Goal: Information Seeking & Learning: Find specific fact

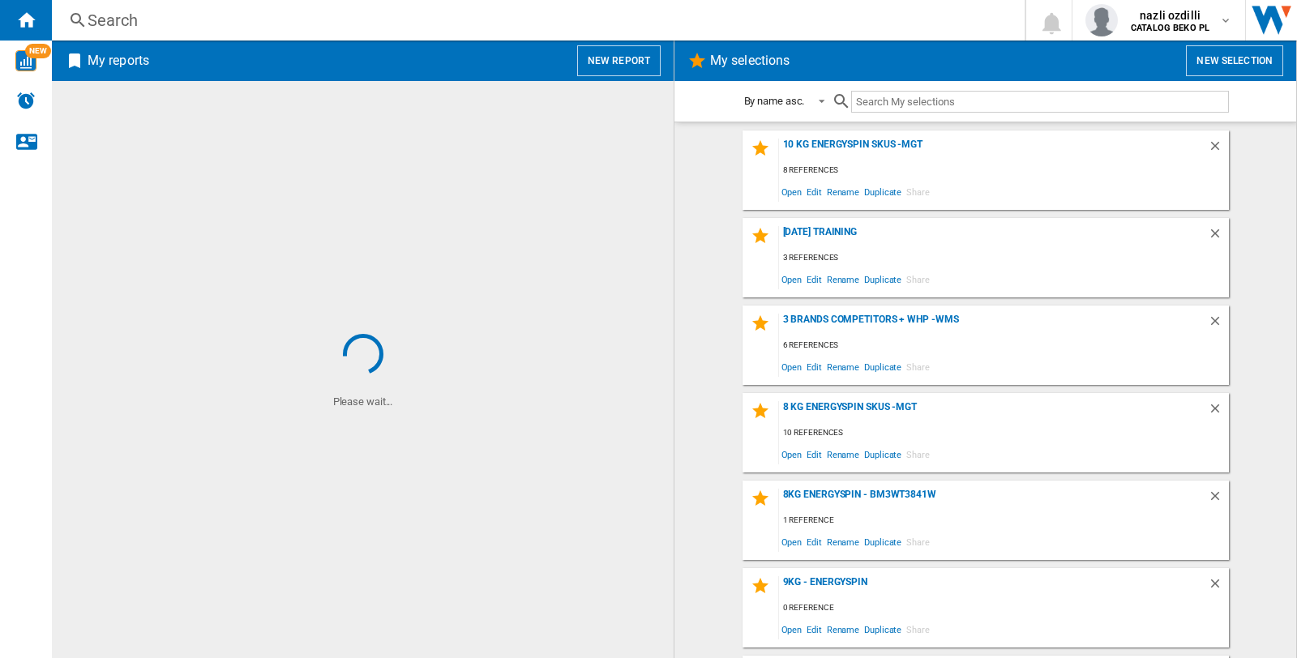
click at [130, 30] on div "Search" at bounding box center [535, 20] width 895 height 23
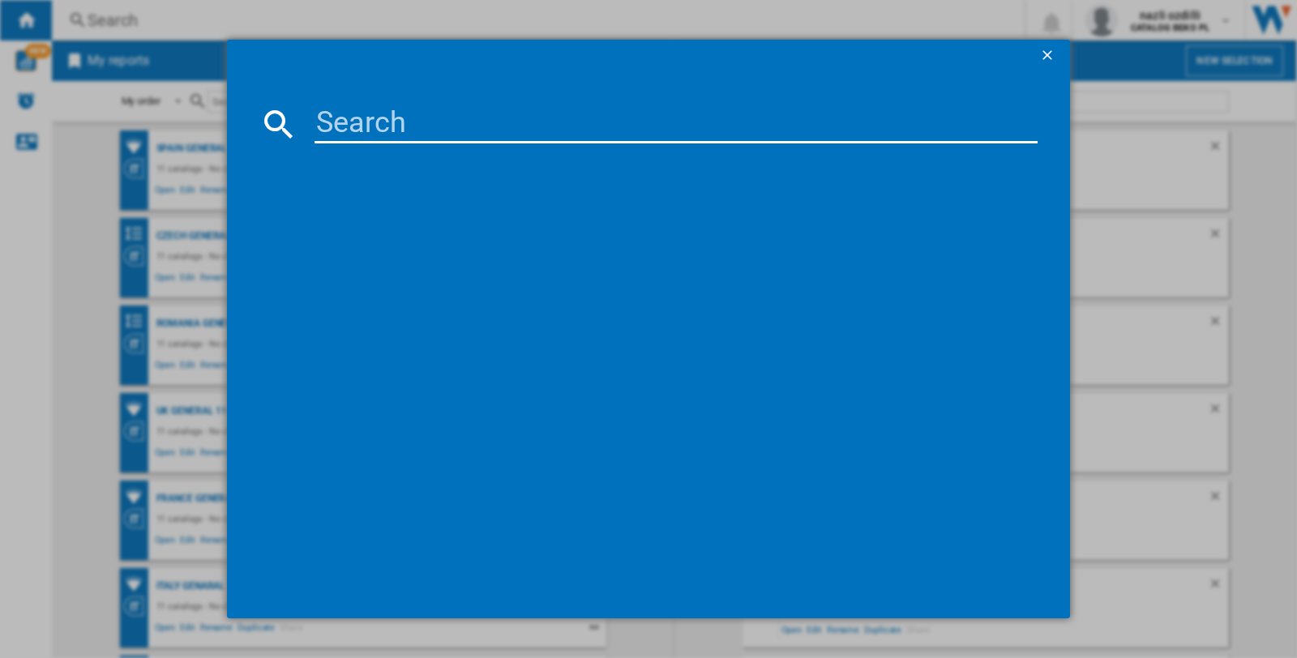
click at [346, 115] on input at bounding box center [676, 124] width 723 height 39
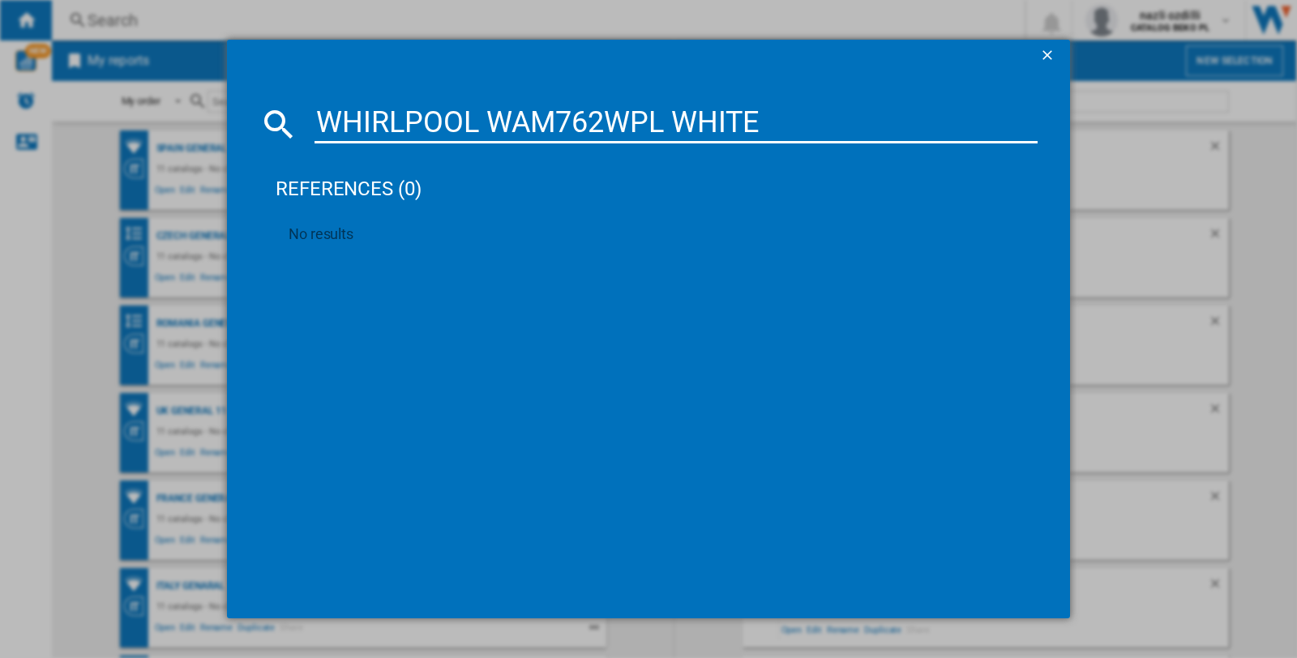
type input "WHIRLPOOL WAM762WPL WHITE"
click at [1050, 47] on ng-md-icon "getI18NText('BUTTONS.CLOSE_DIALOG')" at bounding box center [1048, 56] width 19 height 19
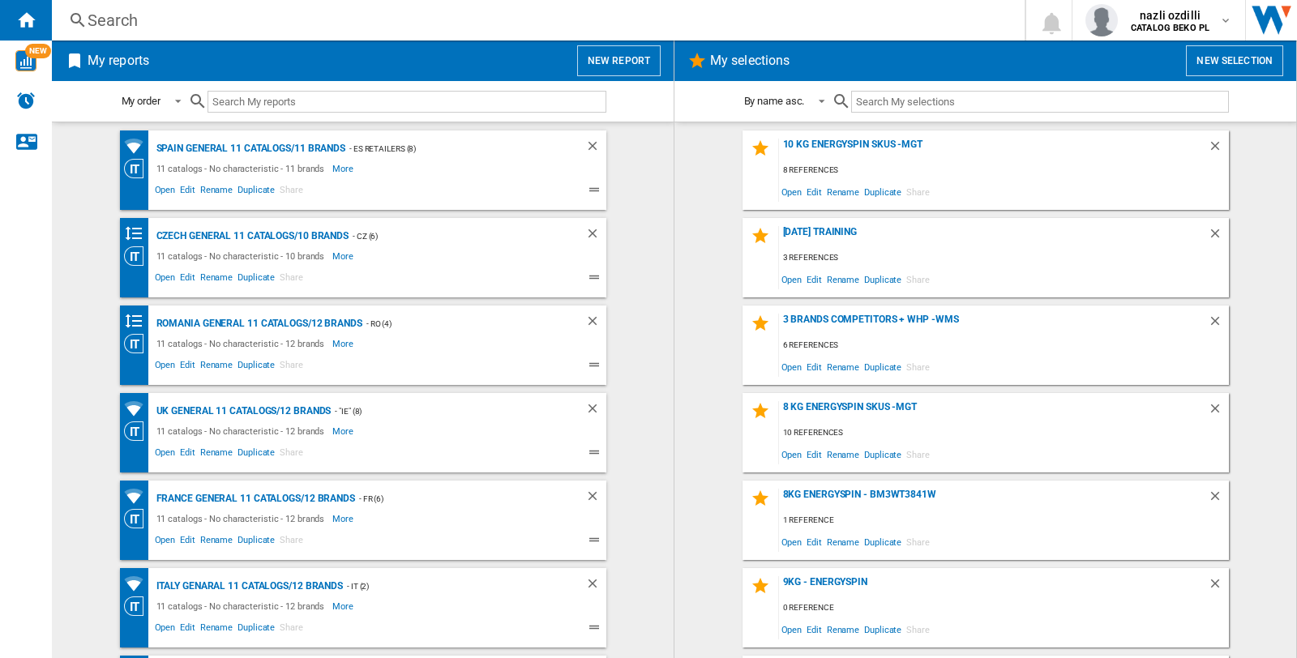
click at [103, 17] on div "Search" at bounding box center [535, 20] width 895 height 23
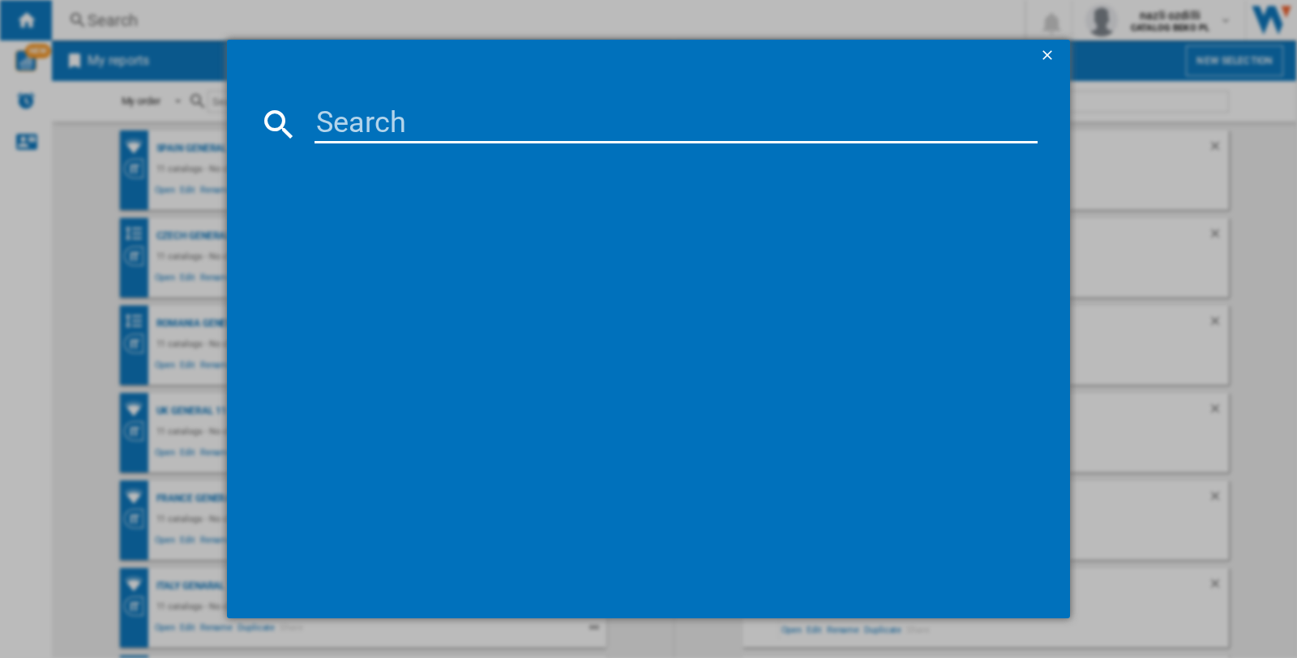
click at [347, 114] on input at bounding box center [676, 124] width 723 height 39
paste input "WAM762WPL"
type input "WAM762WPL"
click at [1050, 49] on ng-md-icon "getI18NText('BUTTONS.CLOSE_DIALOG')" at bounding box center [1048, 56] width 19 height 19
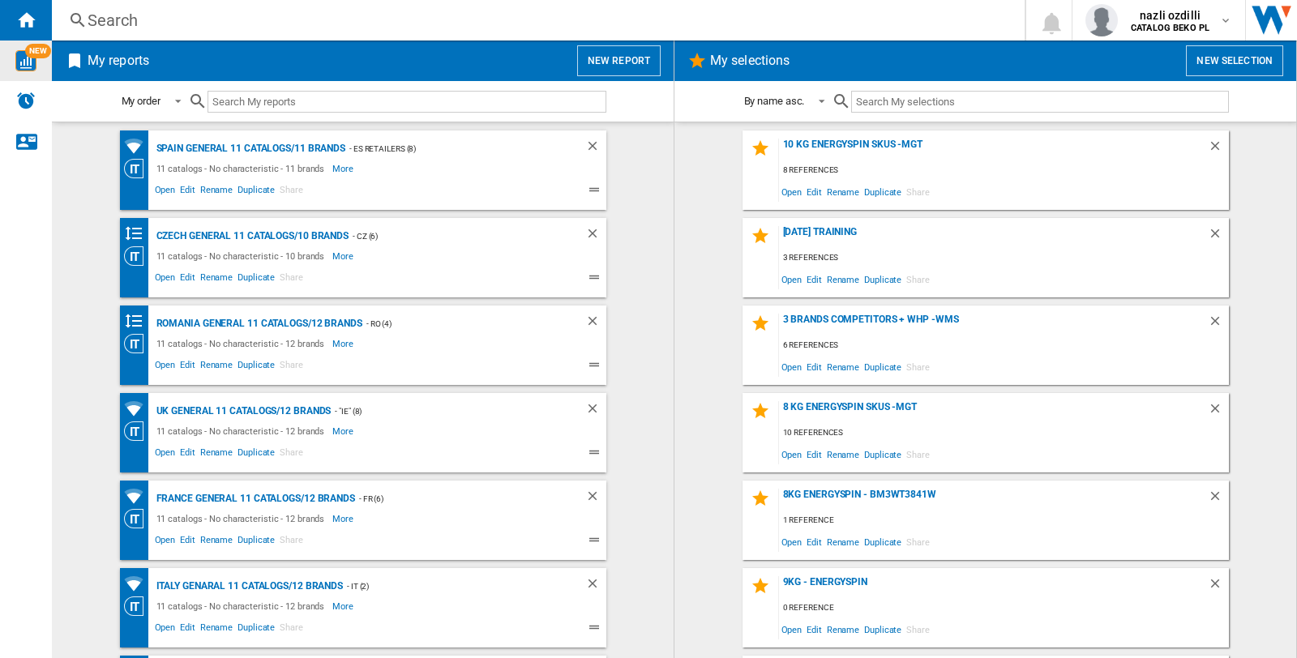
click at [28, 63] on img "WiseCard" at bounding box center [25, 60] width 21 height 21
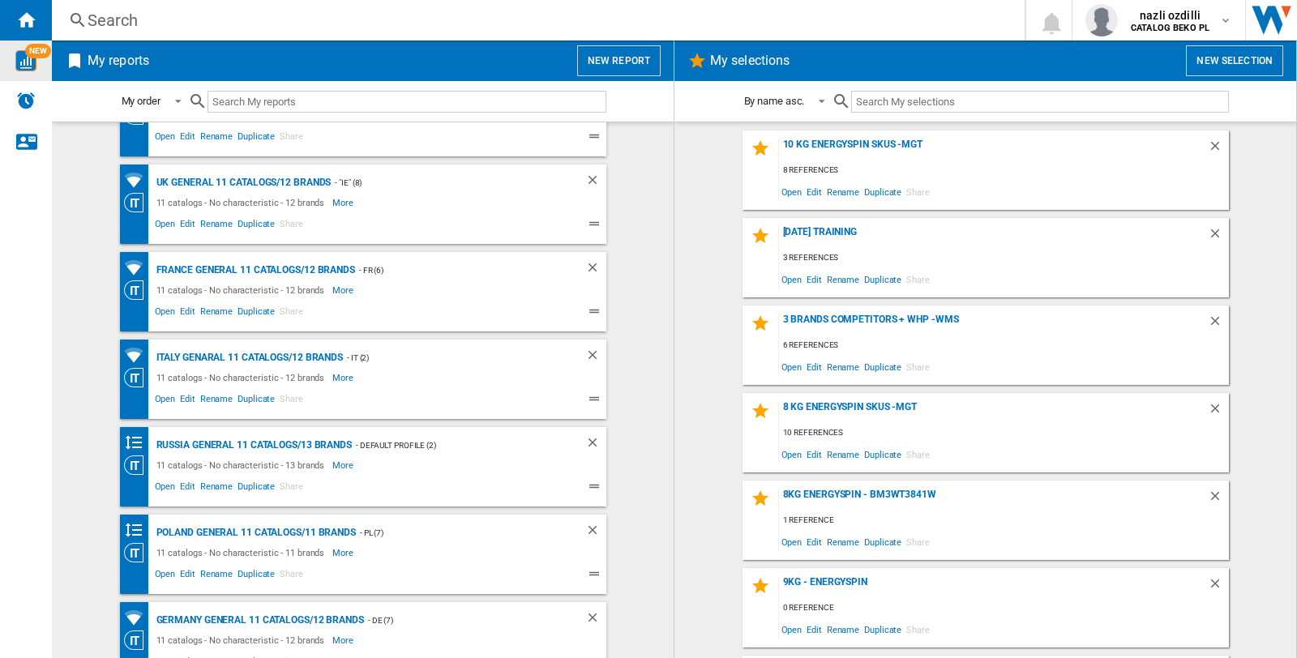
scroll to position [270, 0]
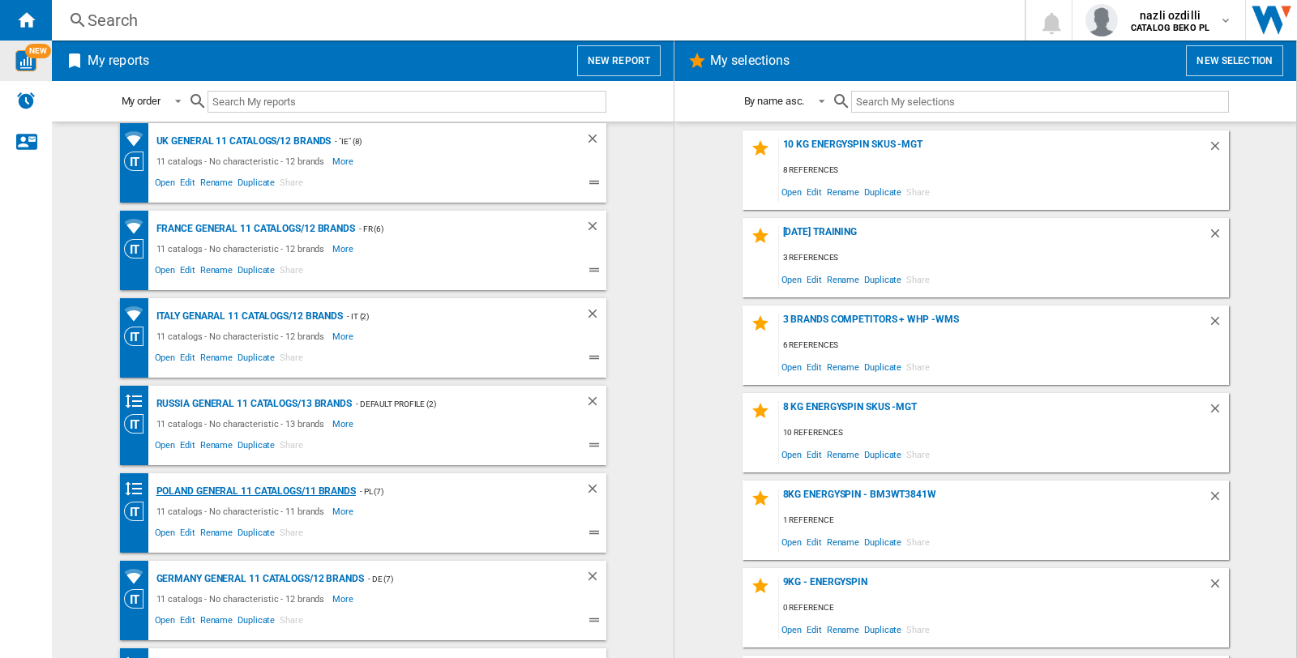
click at [240, 489] on div "POLAND GENERAL 11 catalogs/11 brands" at bounding box center [254, 492] width 204 height 20
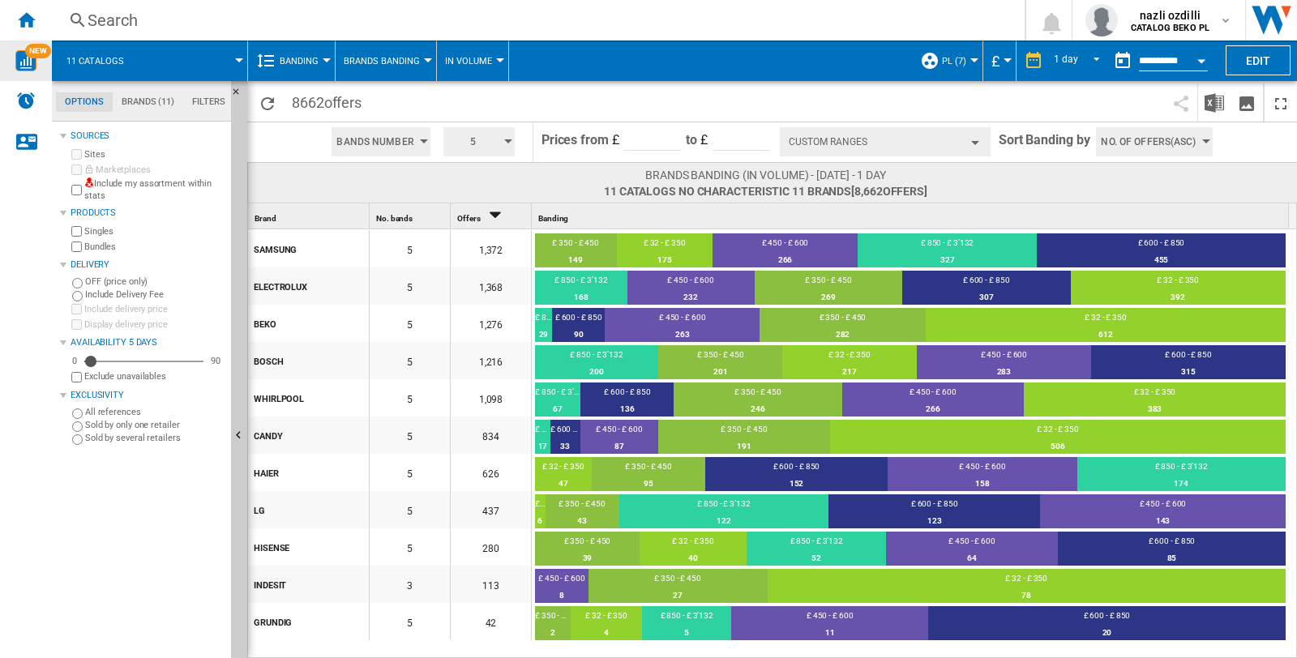
click at [319, 60] on button "Banding" at bounding box center [303, 61] width 47 height 41
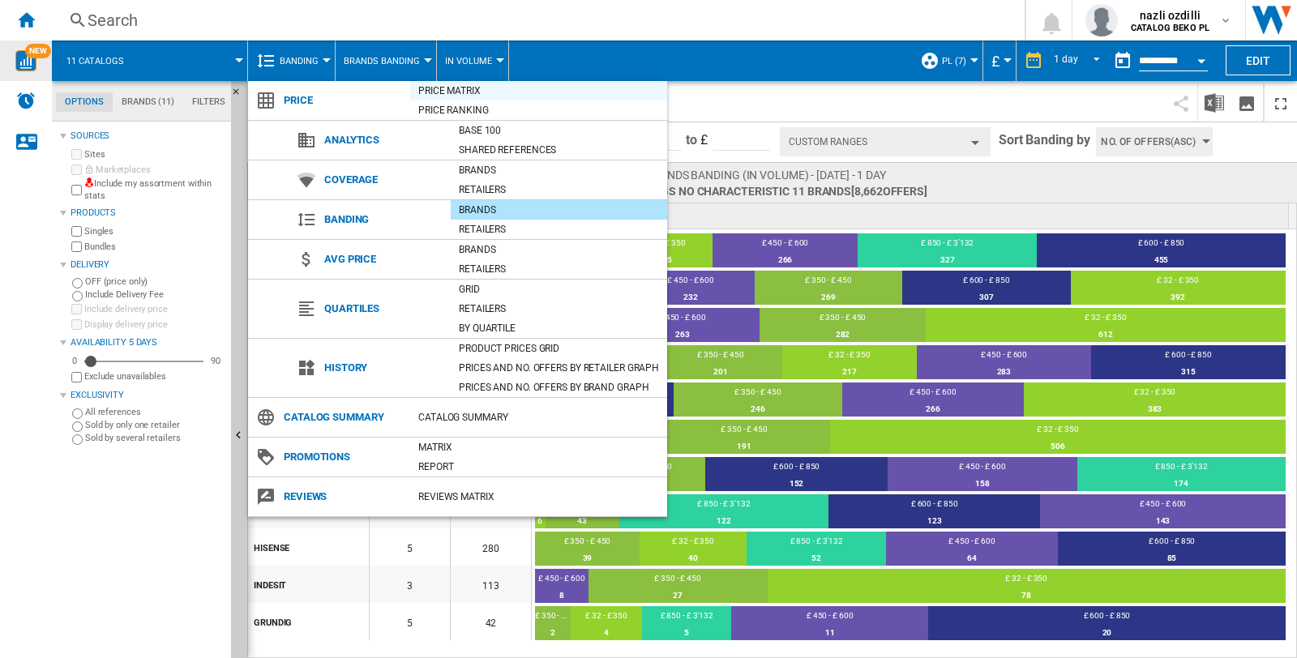
click at [474, 92] on div "Price Matrix" at bounding box center [538, 91] width 257 height 16
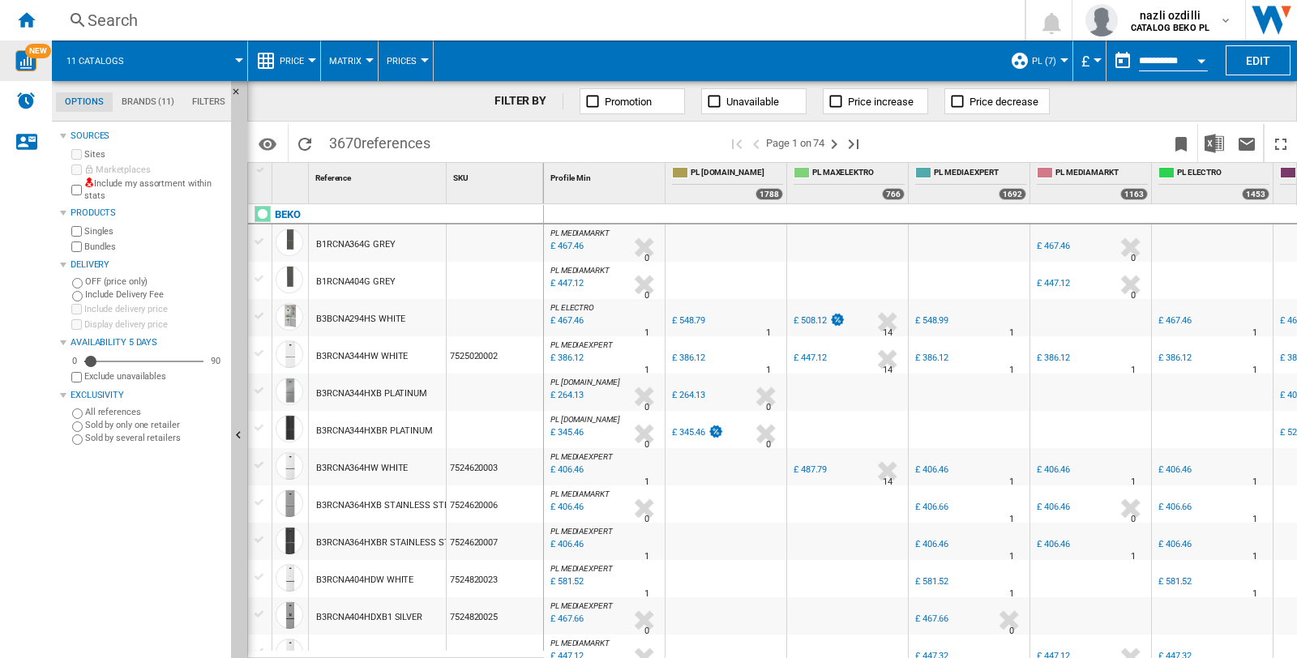
click at [122, 25] on div "Search" at bounding box center [535, 20] width 895 height 23
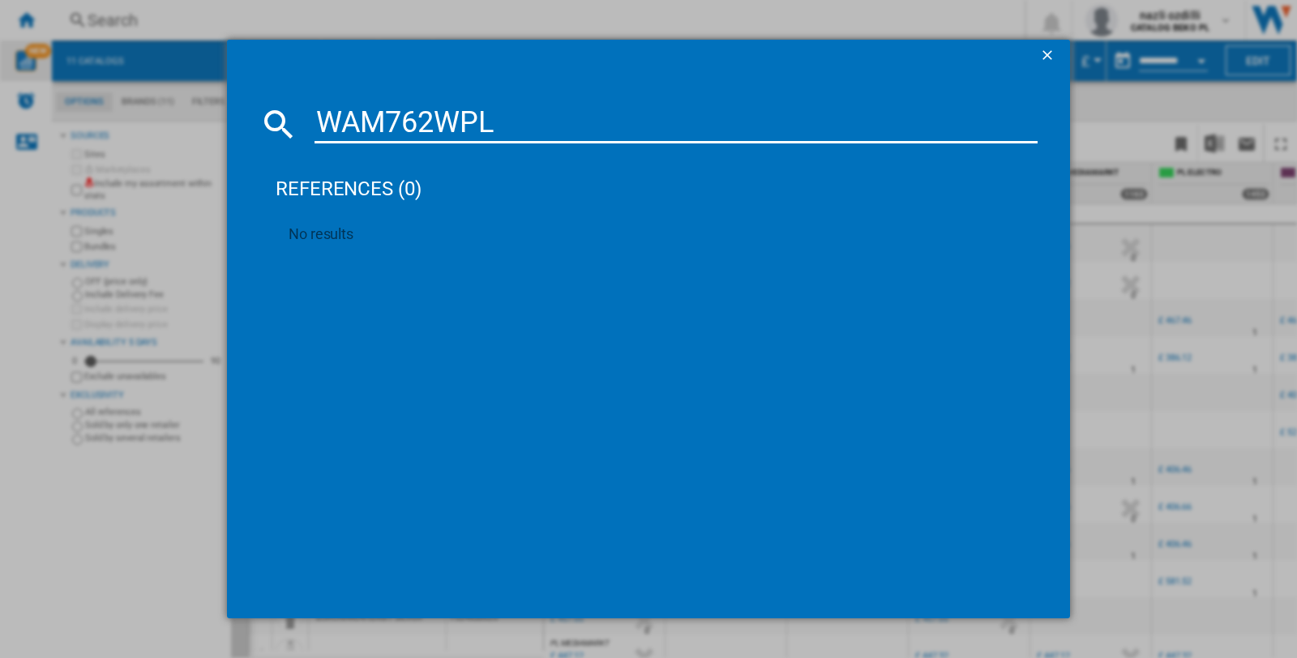
type input "WAM762WPL"
click at [1051, 55] on ng-md-icon "getI18NText('BUTTONS.CLOSE_DIALOG')" at bounding box center [1048, 56] width 19 height 19
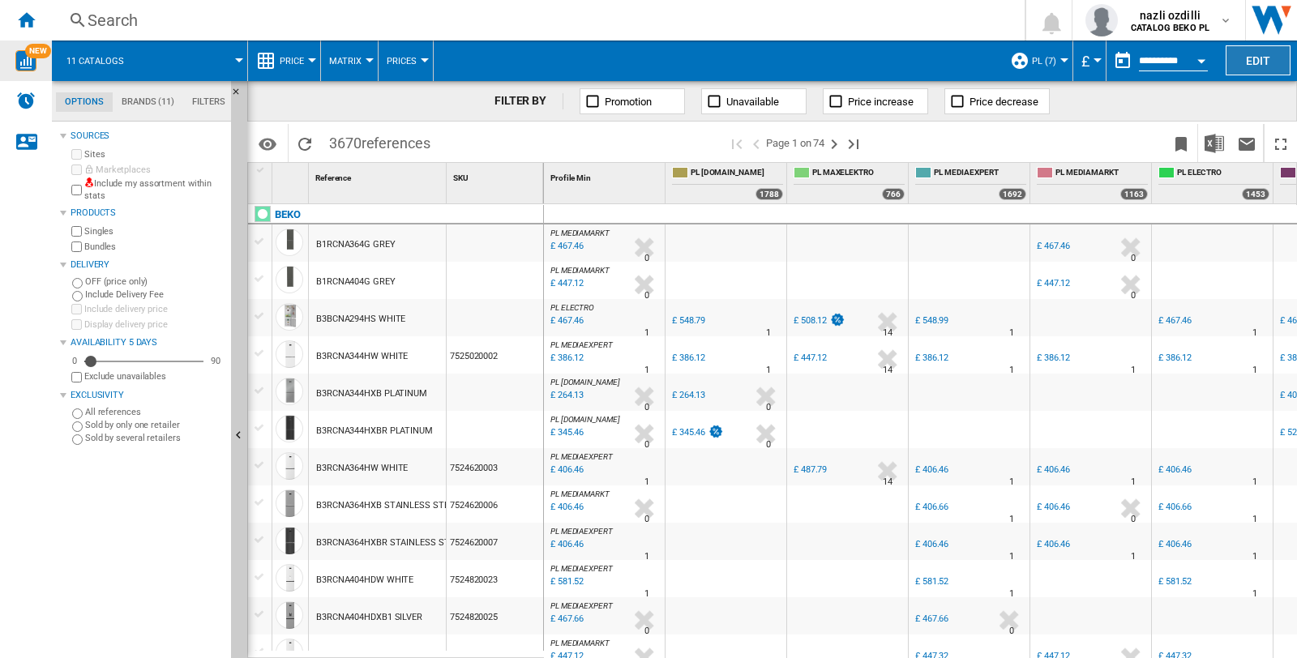
click at [1258, 60] on button "Edit" at bounding box center [1258, 60] width 65 height 30
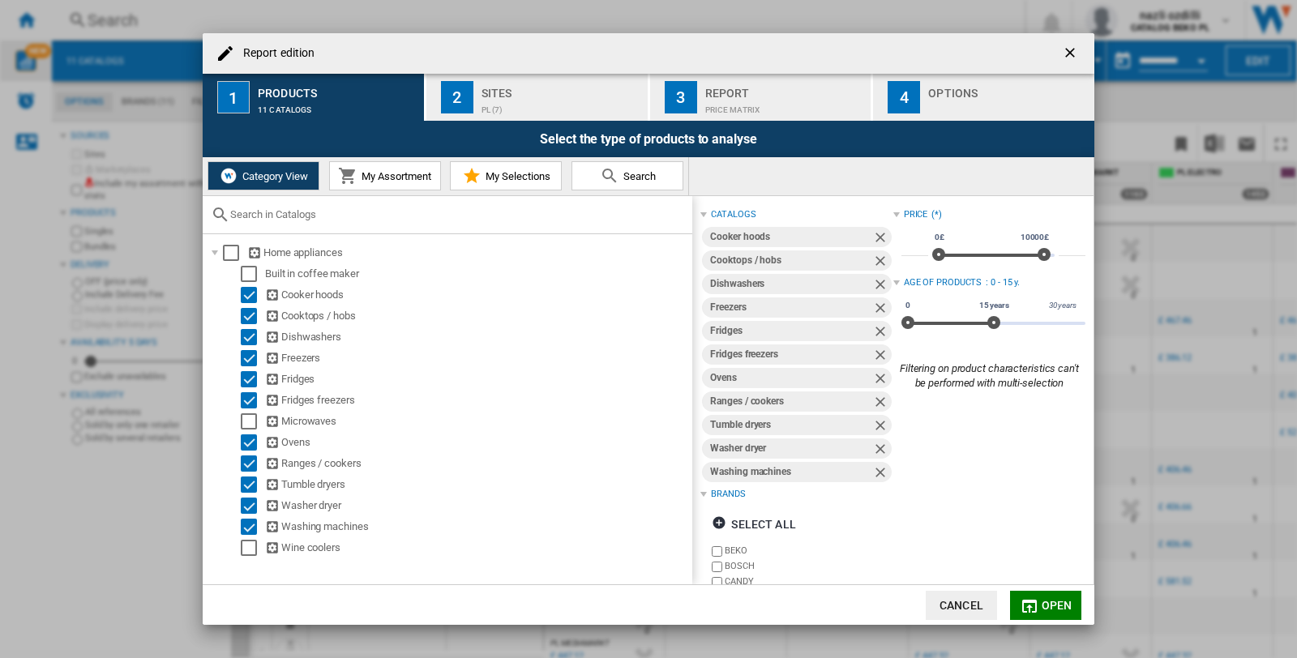
click at [1066, 45] on ng-md-icon "getI18NText('BUTTONS.CLOSE_DIALOG')" at bounding box center [1071, 54] width 19 height 19
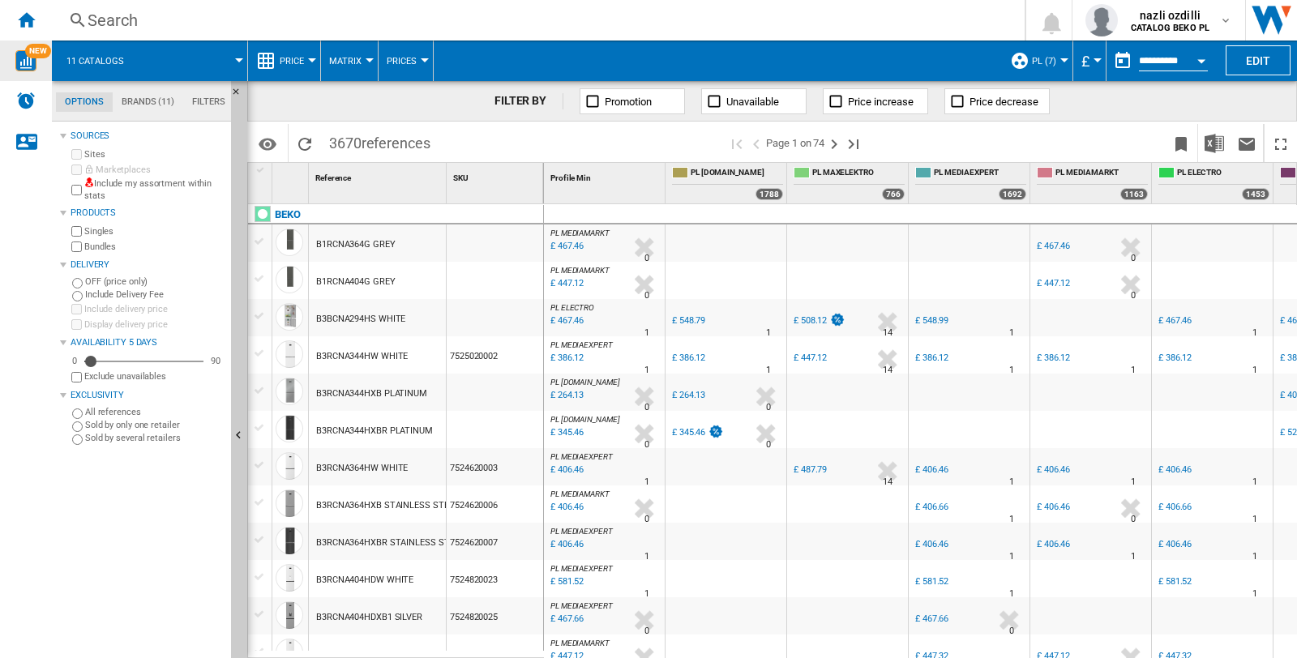
click at [1058, 62] on button "PL (7)" at bounding box center [1048, 61] width 32 height 41
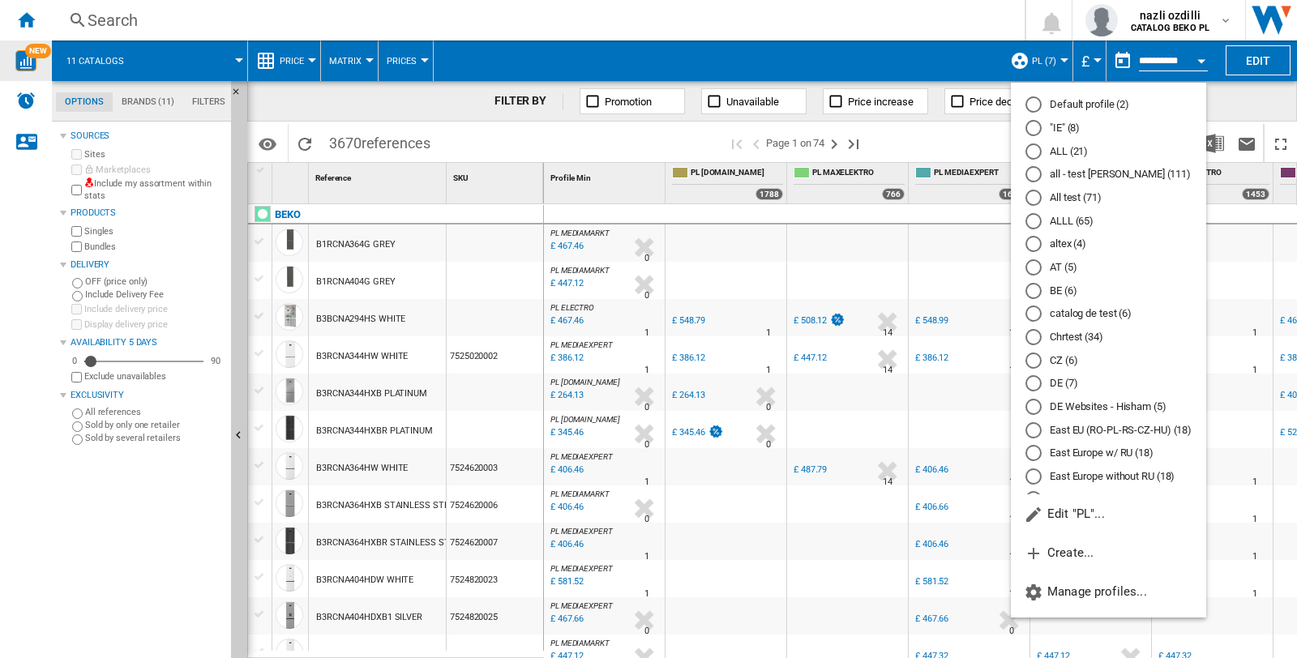
click at [1069, 223] on md-radio-button "ALLL (65)" at bounding box center [1109, 220] width 166 height 15
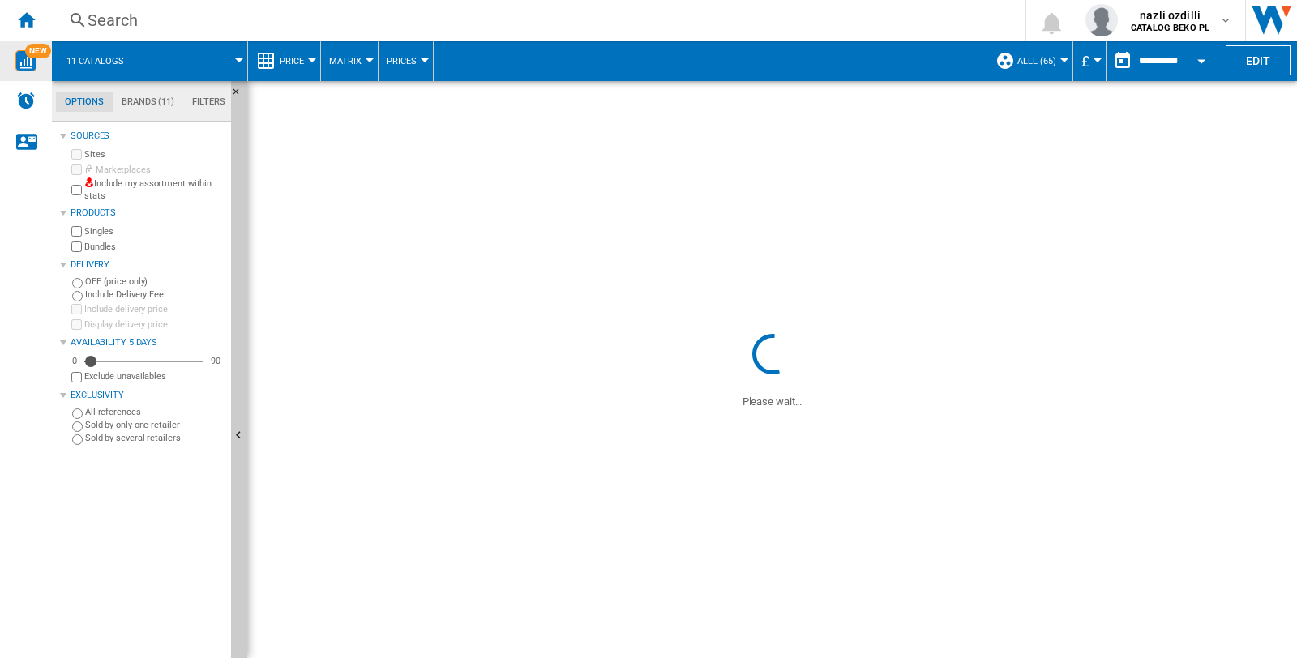
drag, startPoint x: 131, startPoint y: 19, endPoint x: 451, endPoint y: 17, distance: 320.3
click at [451, 17] on div "Search" at bounding box center [535, 20] width 895 height 23
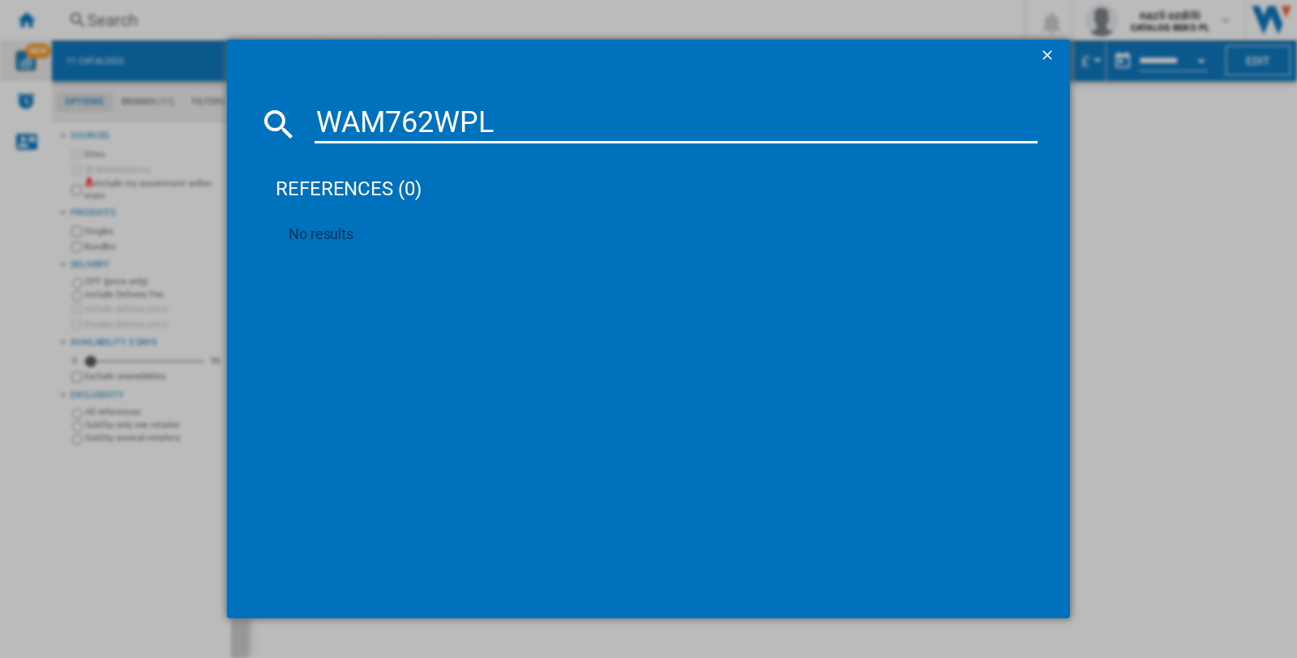
type input "WAM762WPL"
click at [282, 114] on md-icon at bounding box center [278, 124] width 39 height 39
click at [1052, 50] on ng-md-icon "getI18NText('BUTTONS.CLOSE_DIALOG')" at bounding box center [1048, 56] width 19 height 19
click at [1049, 50] on ng-md-icon "getI18NText('BUTTONS.CLOSE_DIALOG')" at bounding box center [1048, 56] width 19 height 19
click at [1120, 184] on div "WAM762WPL references (0) No results" at bounding box center [648, 329] width 1297 height 658
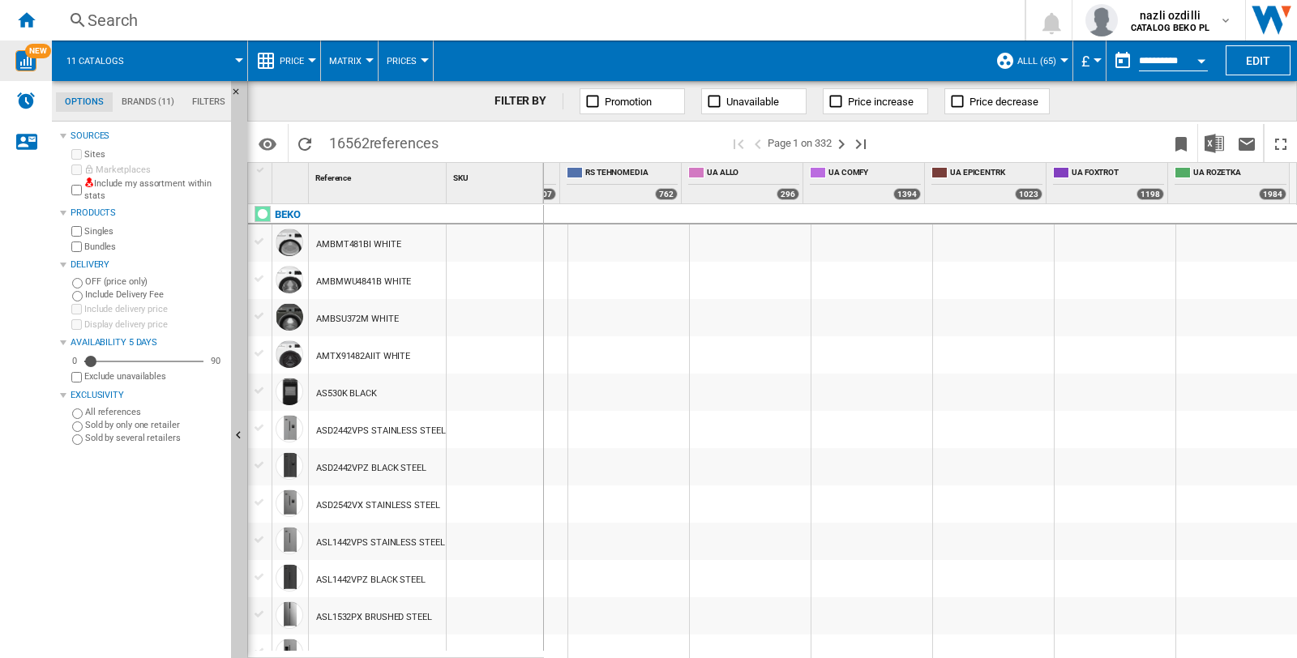
click at [1063, 58] on div at bounding box center [1065, 60] width 8 height 4
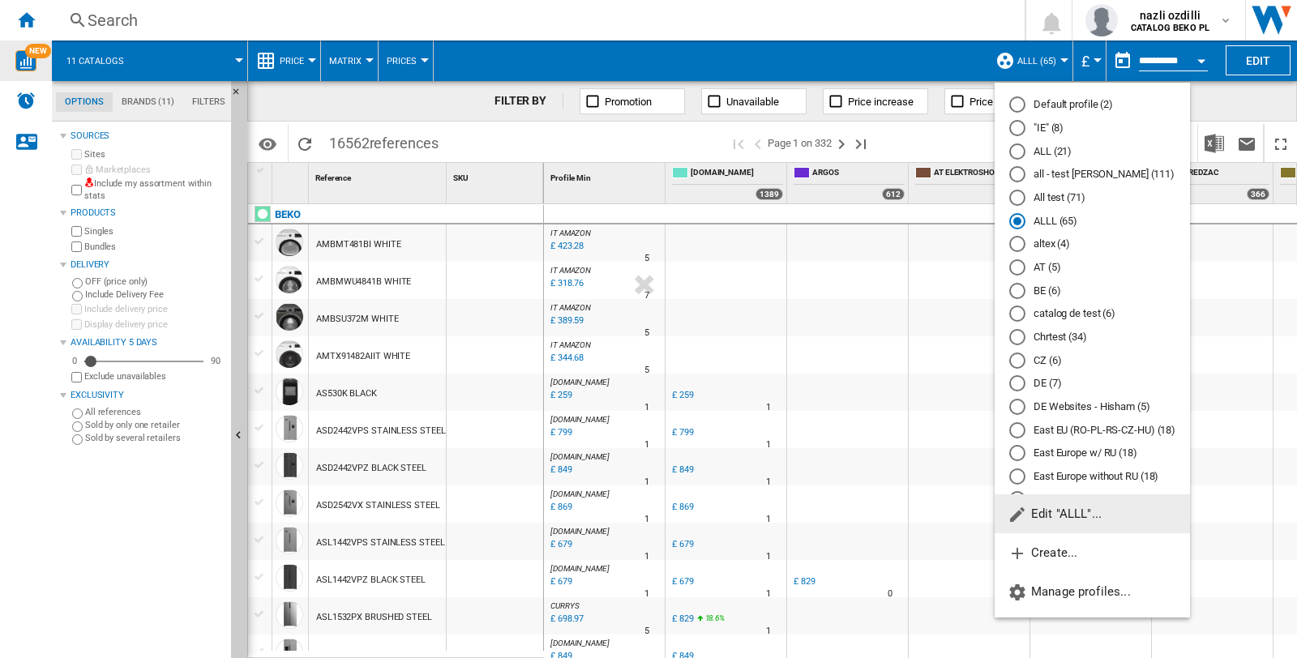
click at [1047, 147] on md-radio-button "ALL (21)" at bounding box center [1092, 151] width 166 height 15
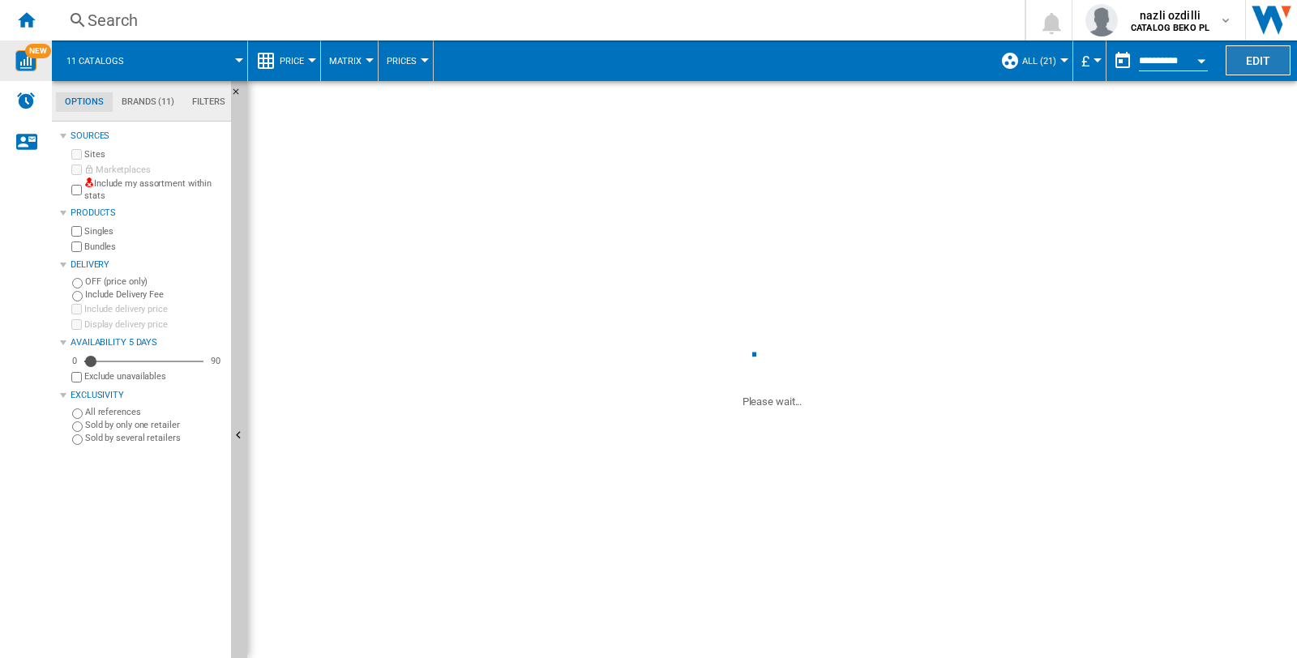
click at [1268, 58] on button "Edit" at bounding box center [1258, 60] width 65 height 30
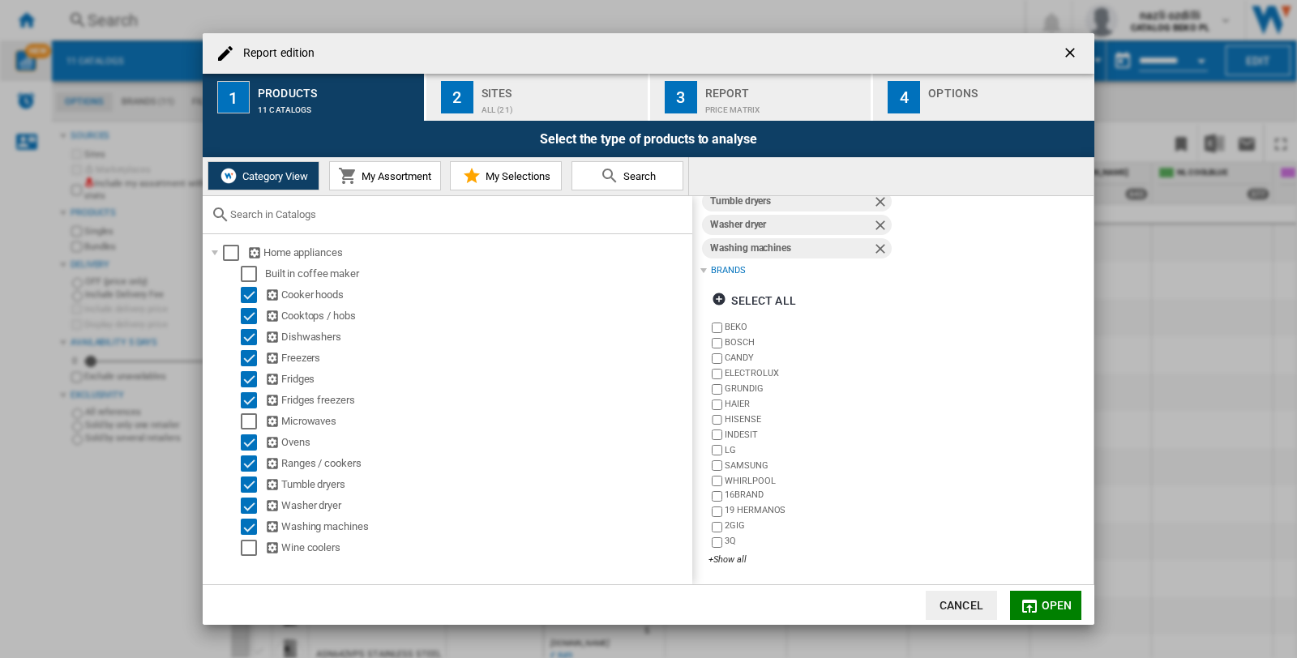
click at [519, 92] on div "Sites" at bounding box center [562, 88] width 160 height 17
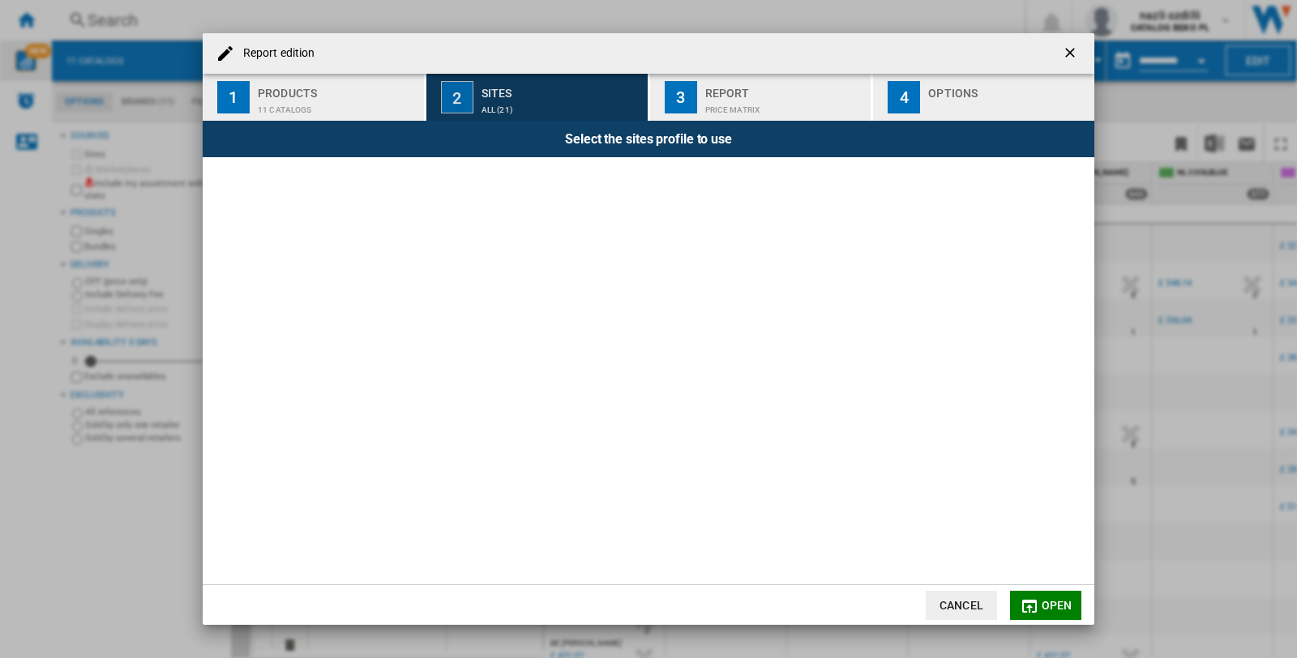
click at [517, 97] on div "ALL (21)" at bounding box center [562, 105] width 160 height 17
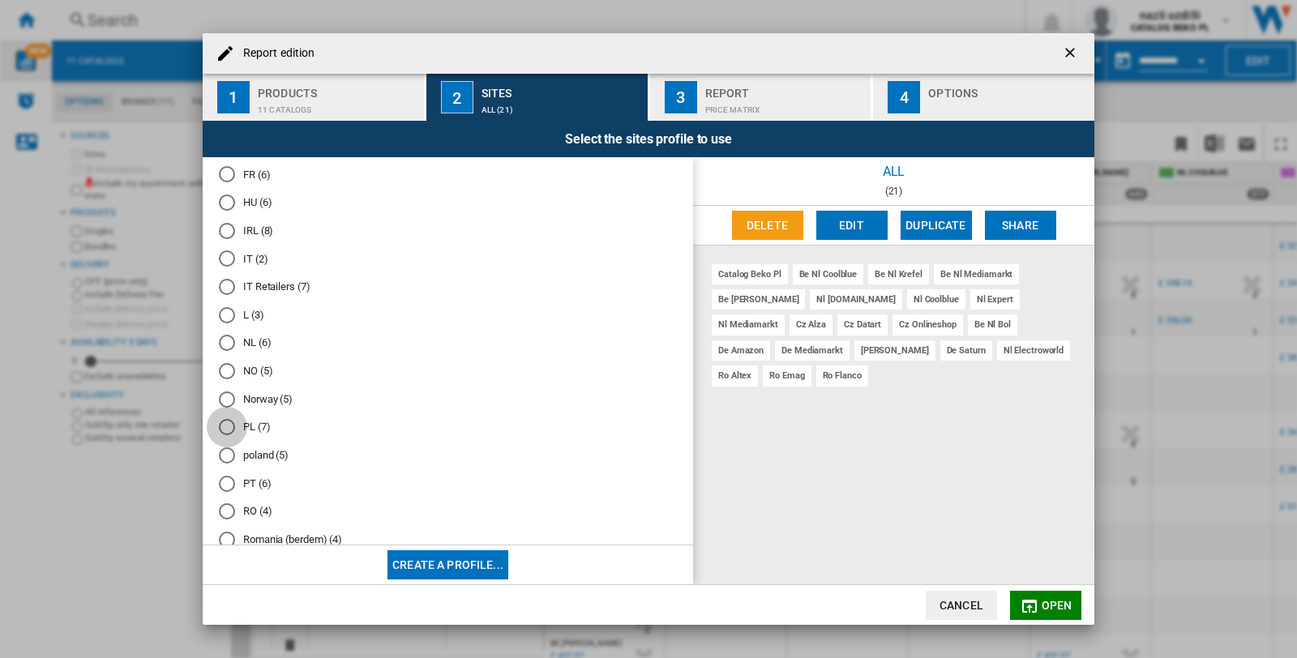
click at [224, 435] on div "PL (7)" at bounding box center [227, 427] width 16 height 16
click at [1046, 595] on button "Open" at bounding box center [1045, 605] width 71 height 29
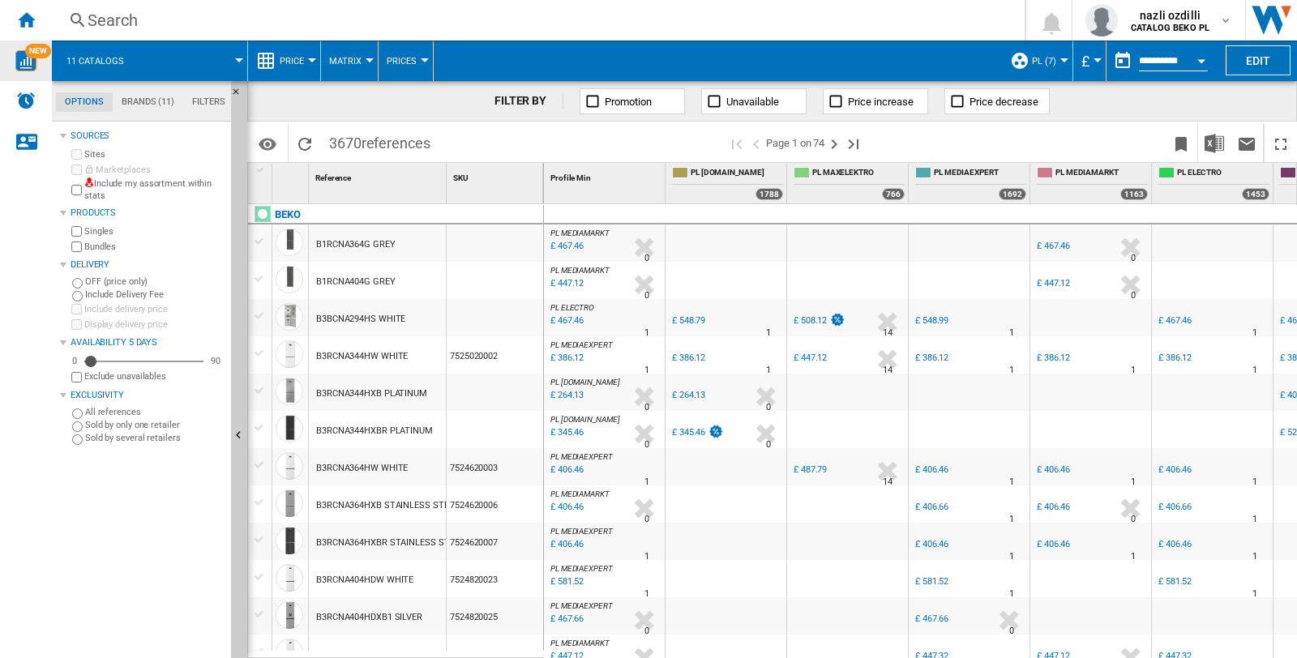
drag, startPoint x: 397, startPoint y: 279, endPoint x: 318, endPoint y: 279, distance: 79.5
click at [318, 279] on div "B1RCNA404G GREY" at bounding box center [377, 280] width 137 height 37
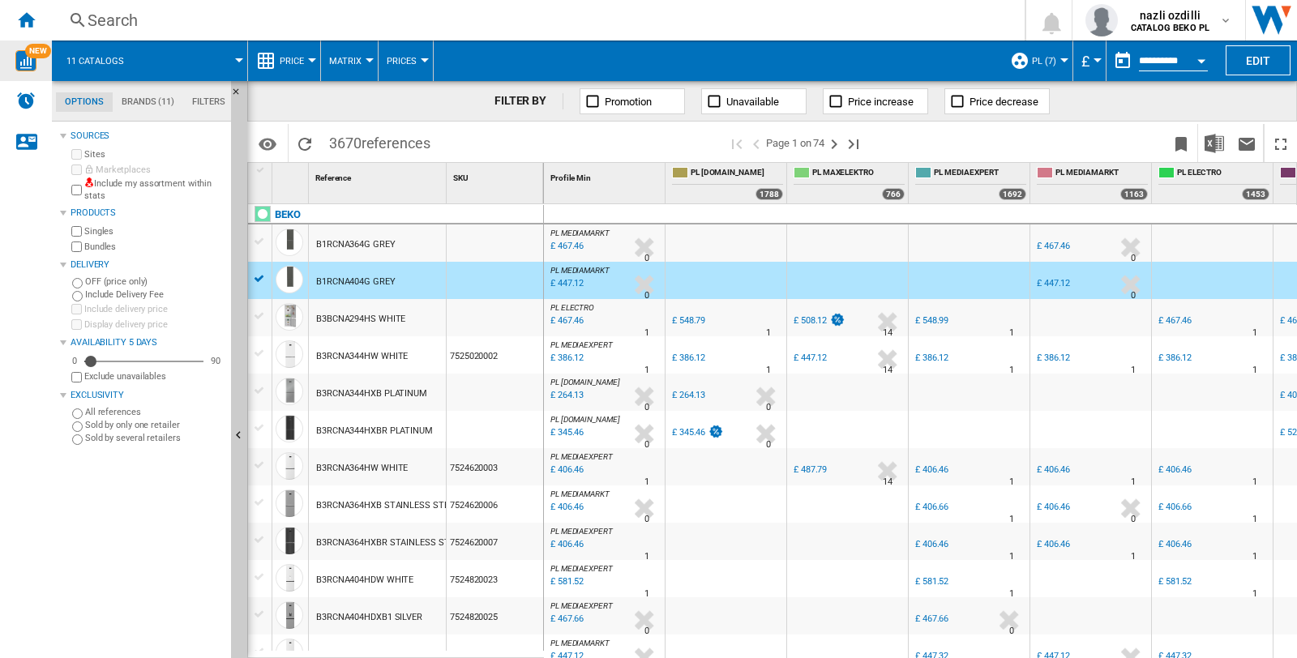
drag, startPoint x: 396, startPoint y: 285, endPoint x: 333, endPoint y: 272, distance: 63.6
click at [312, 281] on div "B1RCNA404G GREY" at bounding box center [377, 280] width 137 height 37
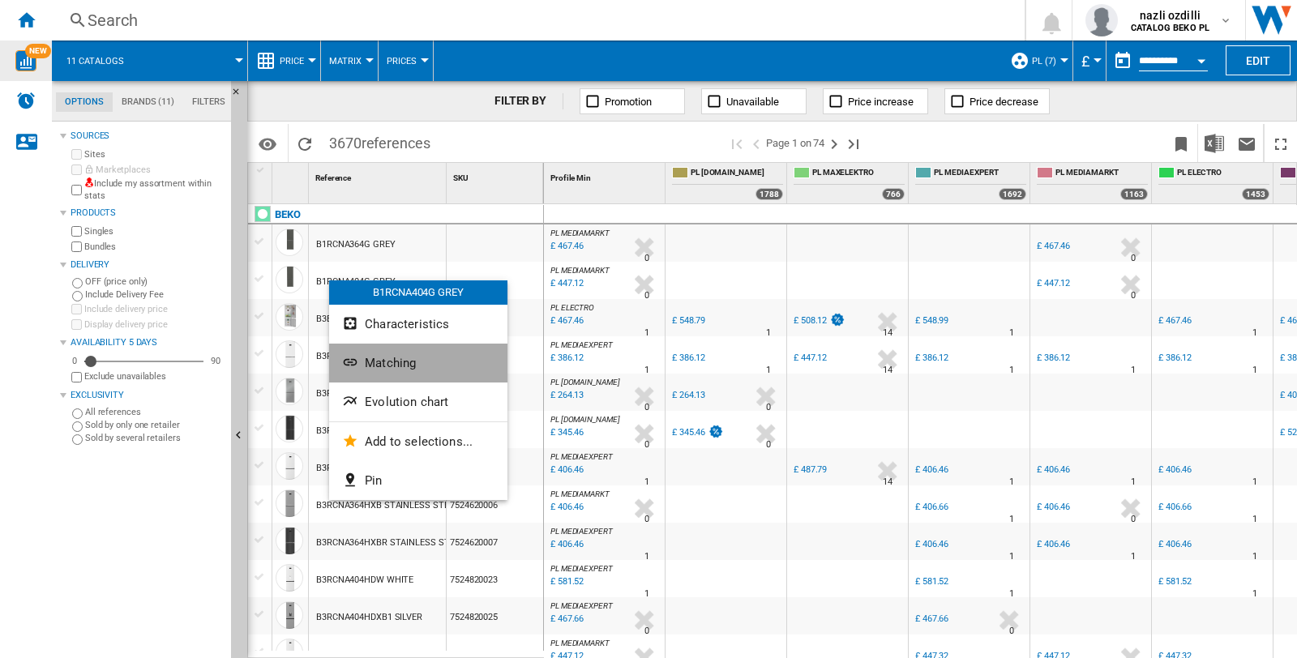
click at [409, 352] on button "Matching" at bounding box center [418, 363] width 178 height 39
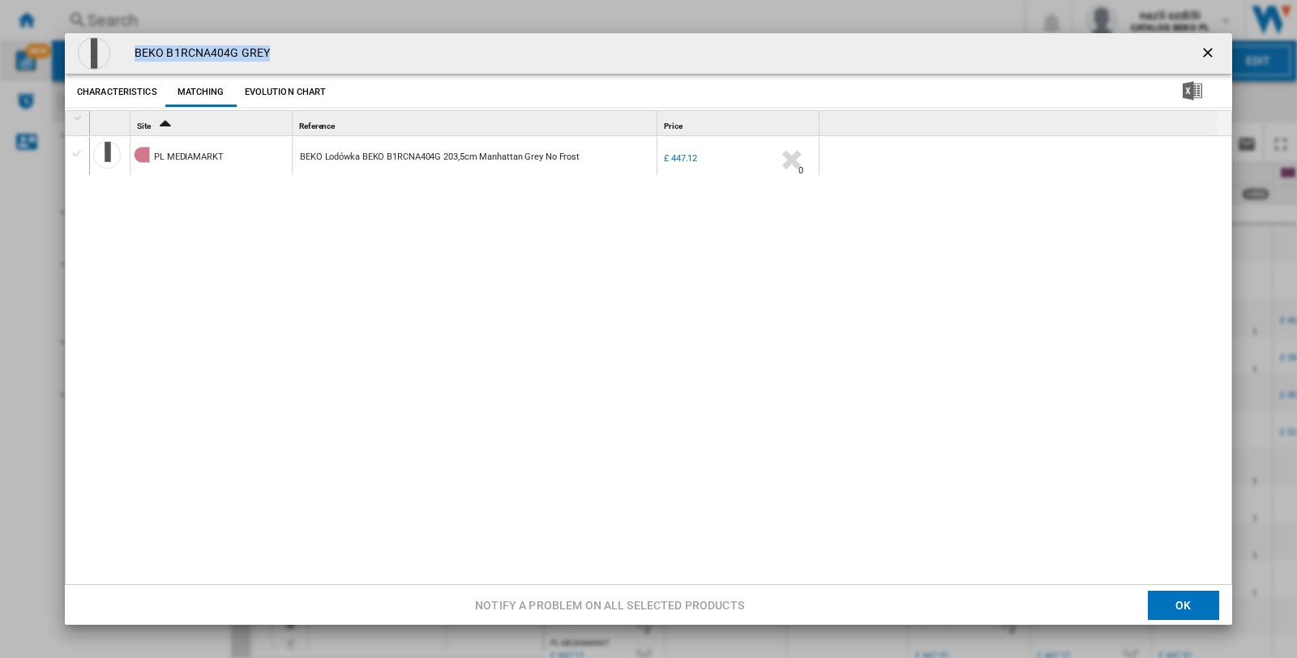
drag, startPoint x: 290, startPoint y: 57, endPoint x: 135, endPoint y: 50, distance: 155.0
click at [135, 50] on div "BEKO B1RCNA404G GREY" at bounding box center [649, 53] width 1168 height 41
copy h4 "BEKO B1RCNA404G GREY"
click at [1202, 52] on ng-md-icon "getI18NText('BUTTONS.CLOSE_DIALOG')" at bounding box center [1209, 54] width 19 height 19
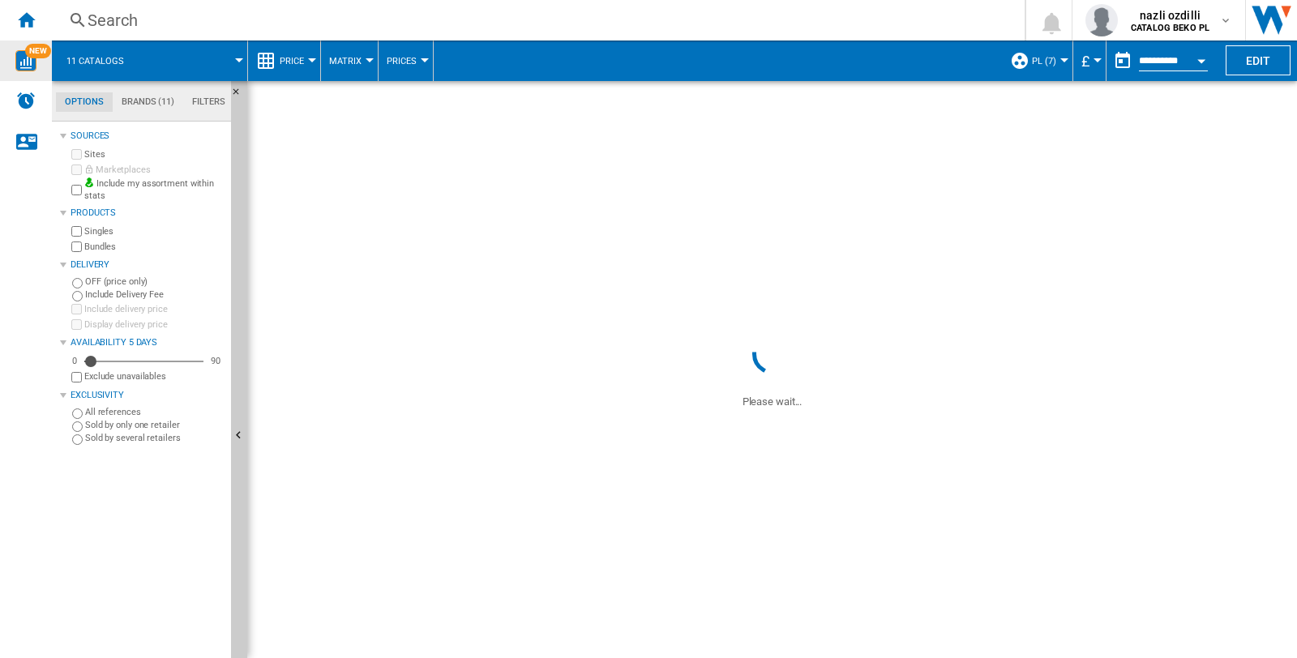
click at [143, 12] on div "Search" at bounding box center [535, 20] width 895 height 23
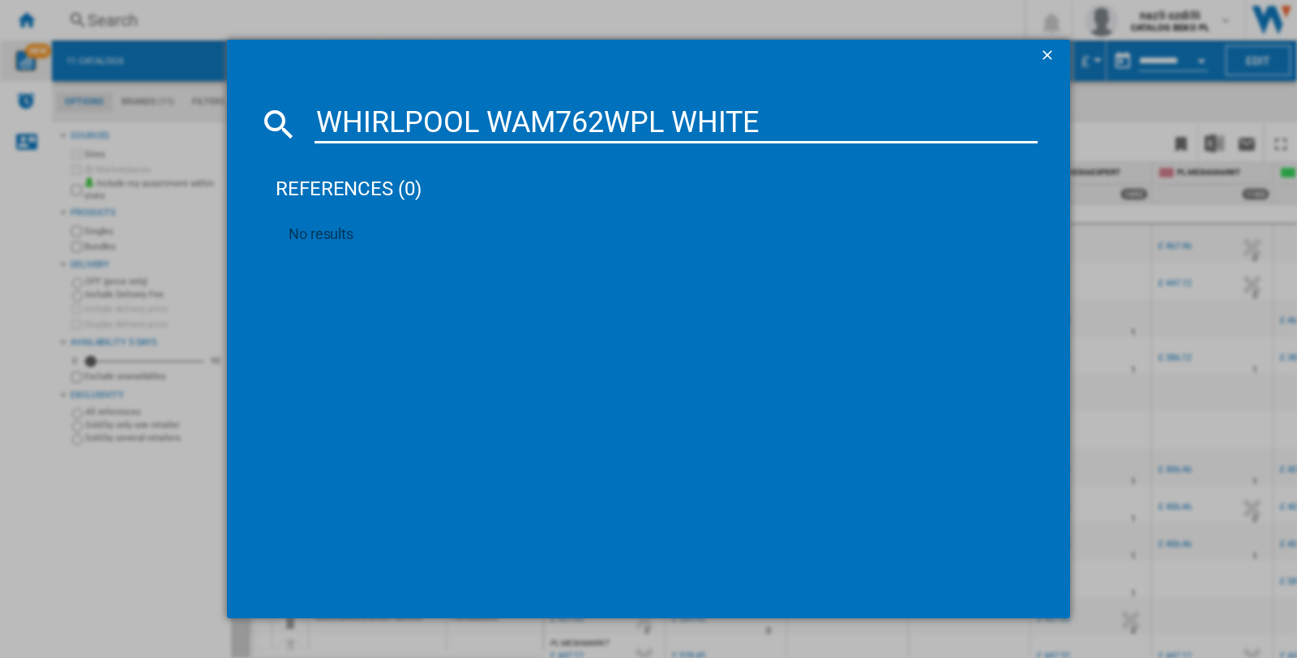
type input "WHIRLPOOL WAM762WPL WHITE"
click at [1048, 53] on ng-md-icon "getI18NText('BUTTONS.CLOSE_DIALOG')" at bounding box center [1048, 56] width 19 height 19
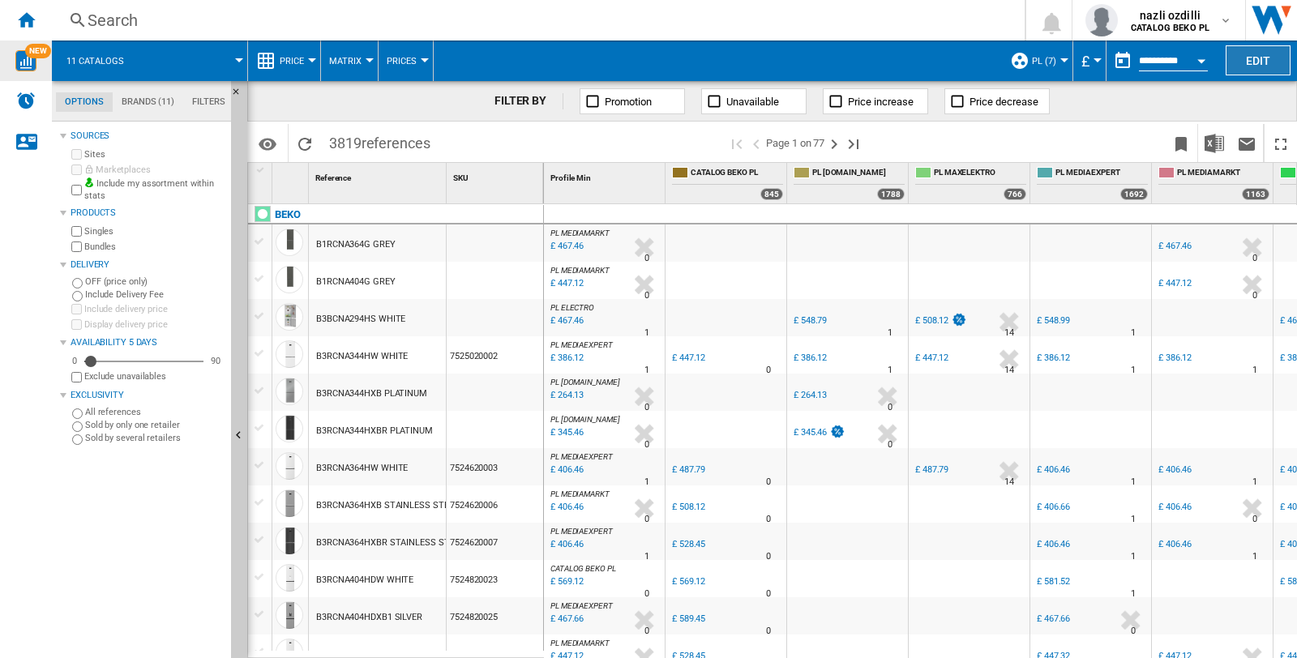
click at [1247, 46] on button "Edit" at bounding box center [1258, 60] width 65 height 30
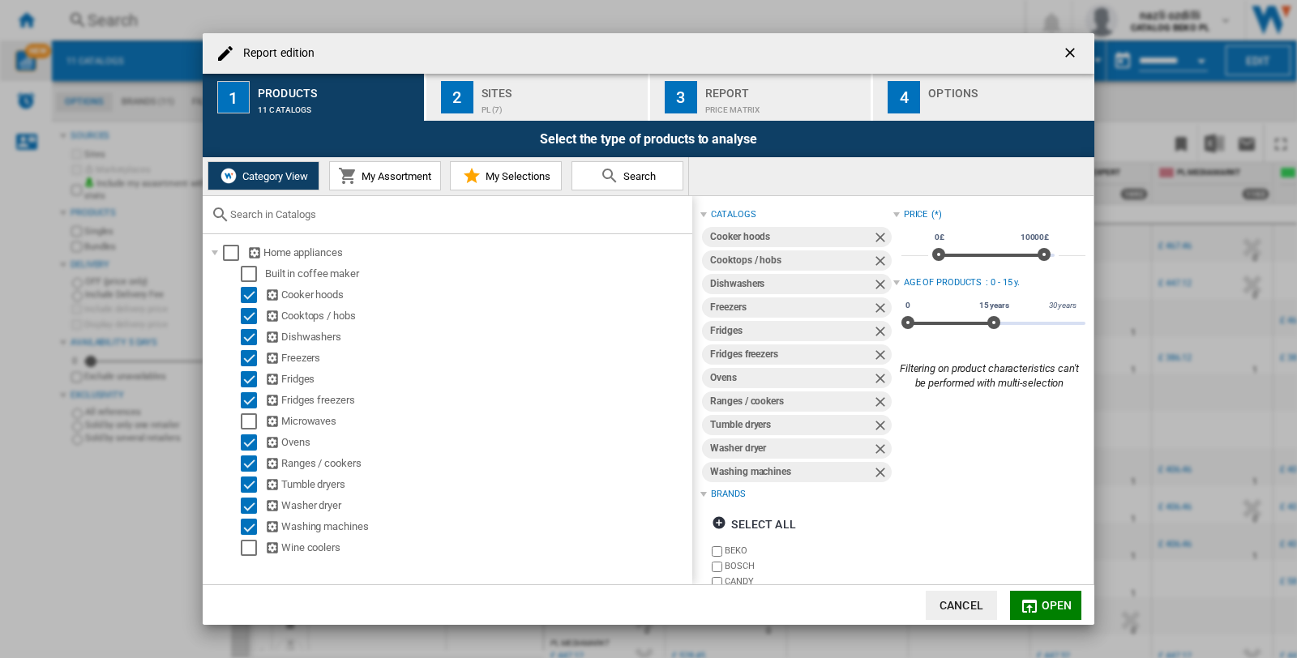
click at [408, 182] on span "My Assortment" at bounding box center [395, 176] width 74 height 12
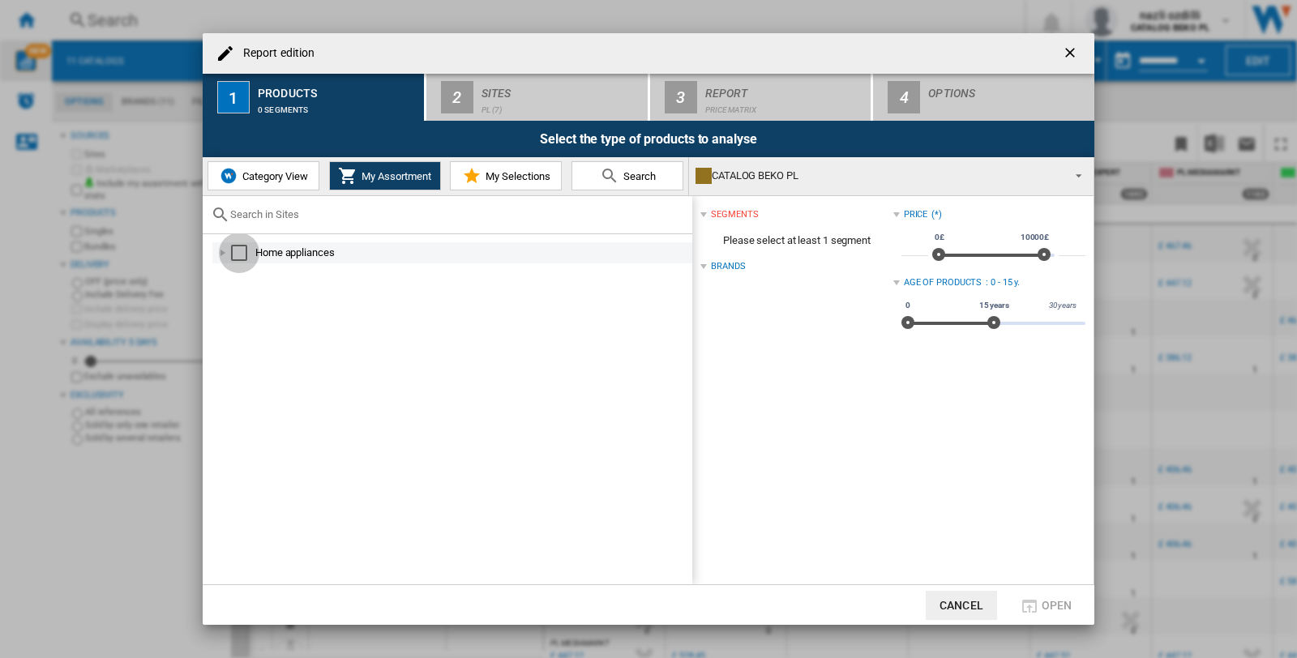
click at [234, 259] on div "Select" at bounding box center [239, 253] width 16 height 16
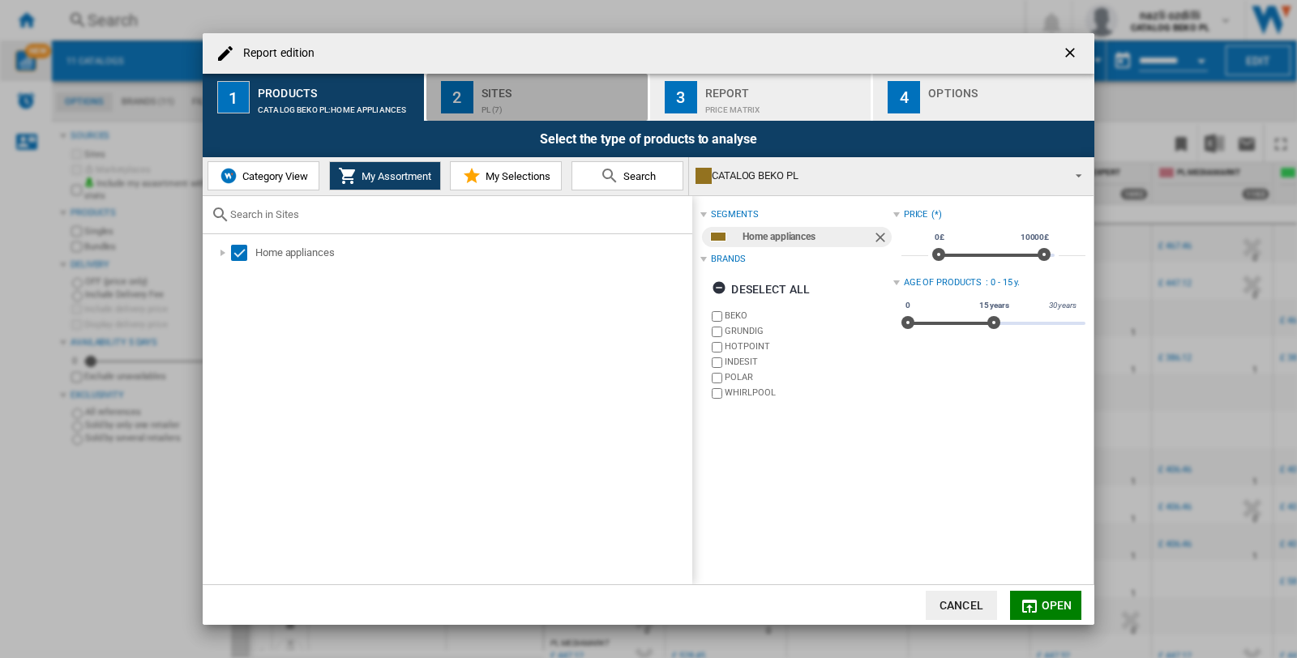
click at [528, 104] on div "PL (7)" at bounding box center [562, 105] width 160 height 17
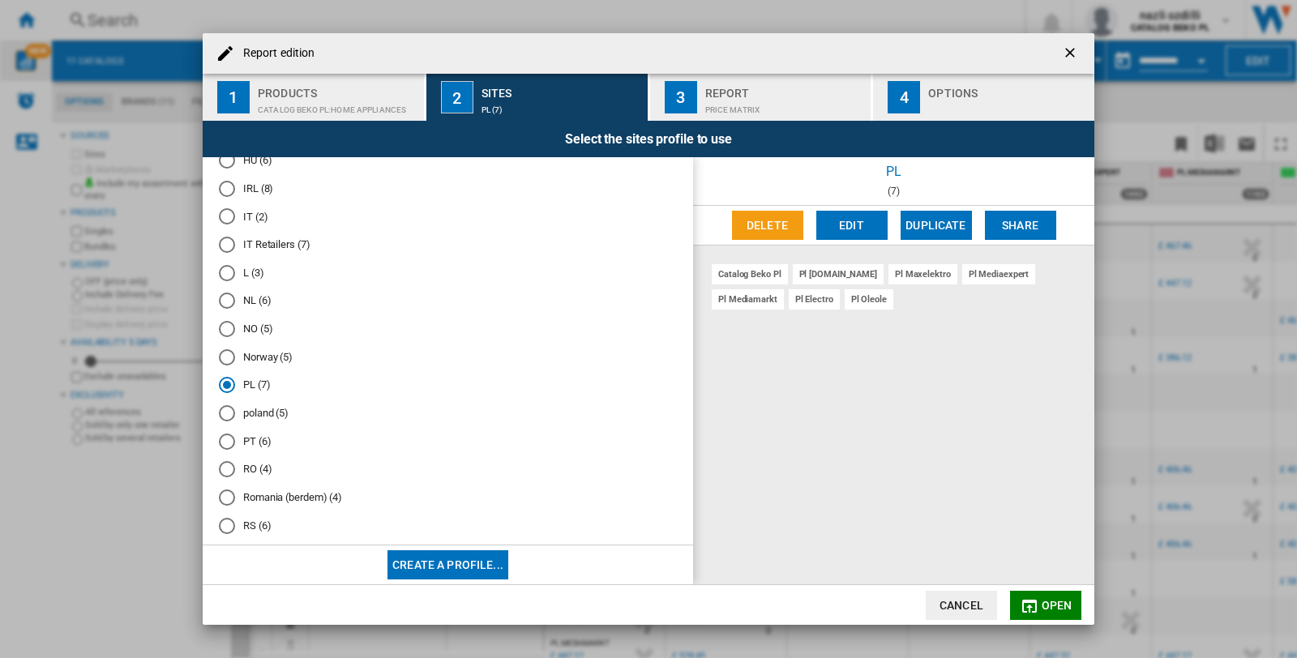
scroll to position [630, 0]
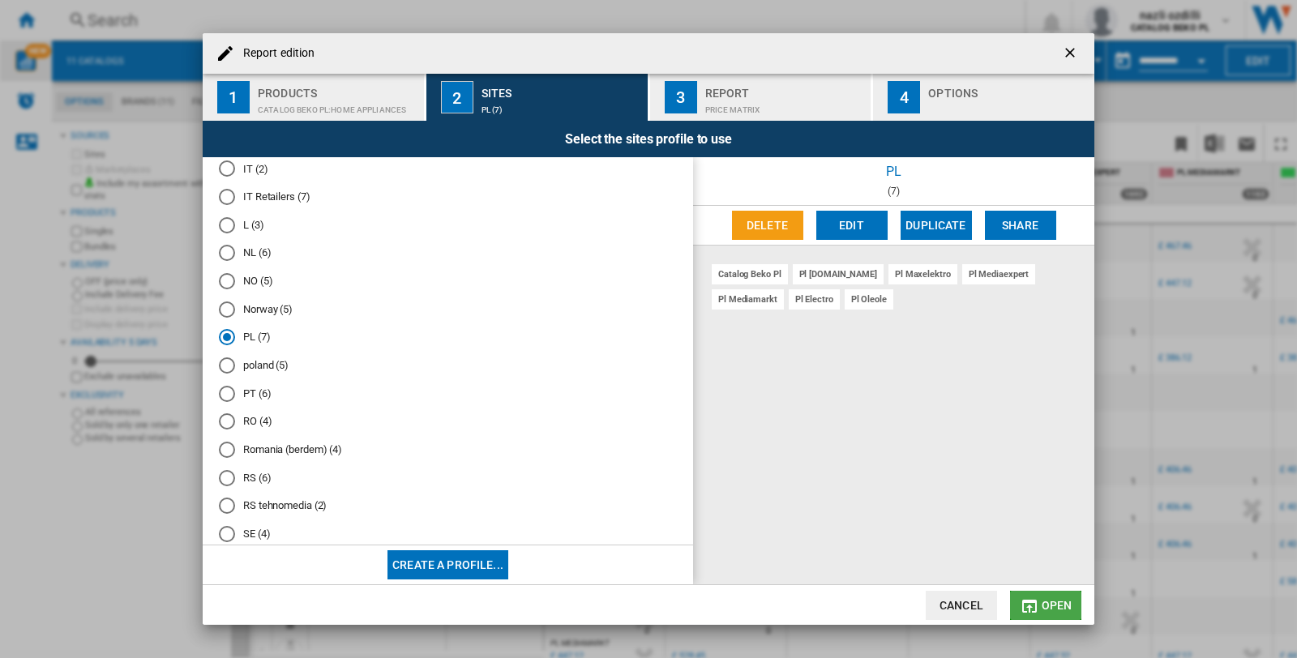
click at [1043, 603] on span "Open" at bounding box center [1057, 605] width 31 height 13
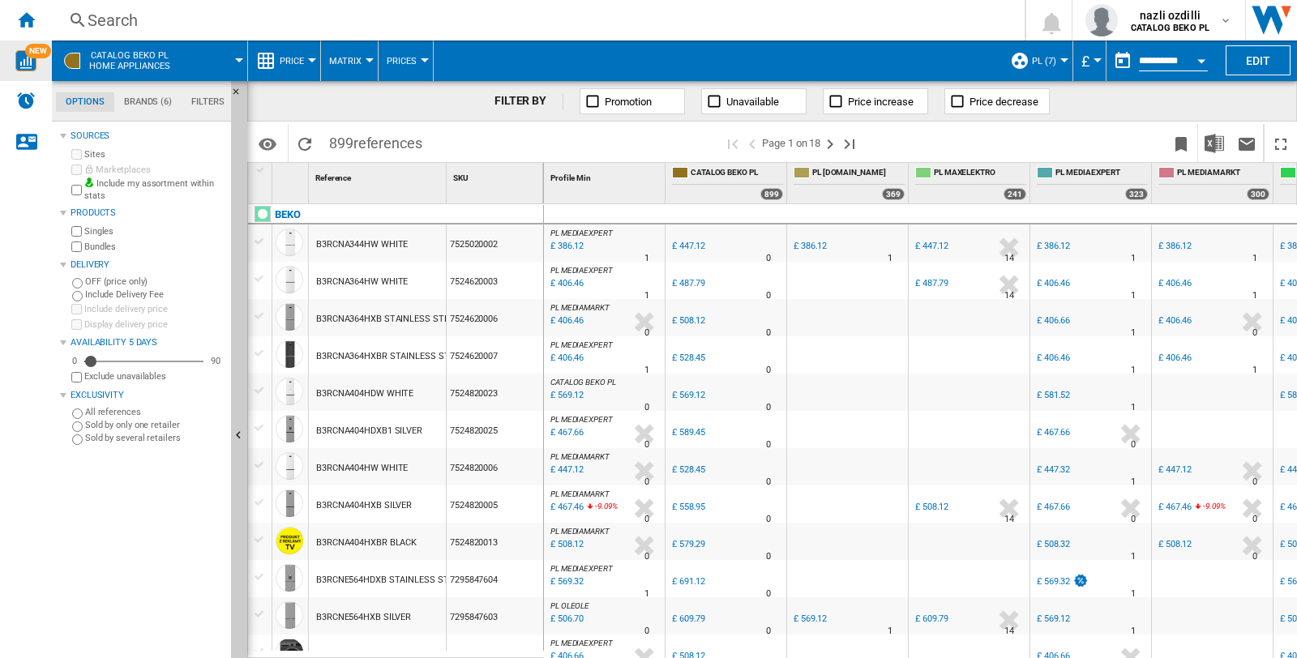
click at [116, 12] on div "Search" at bounding box center [535, 20] width 895 height 23
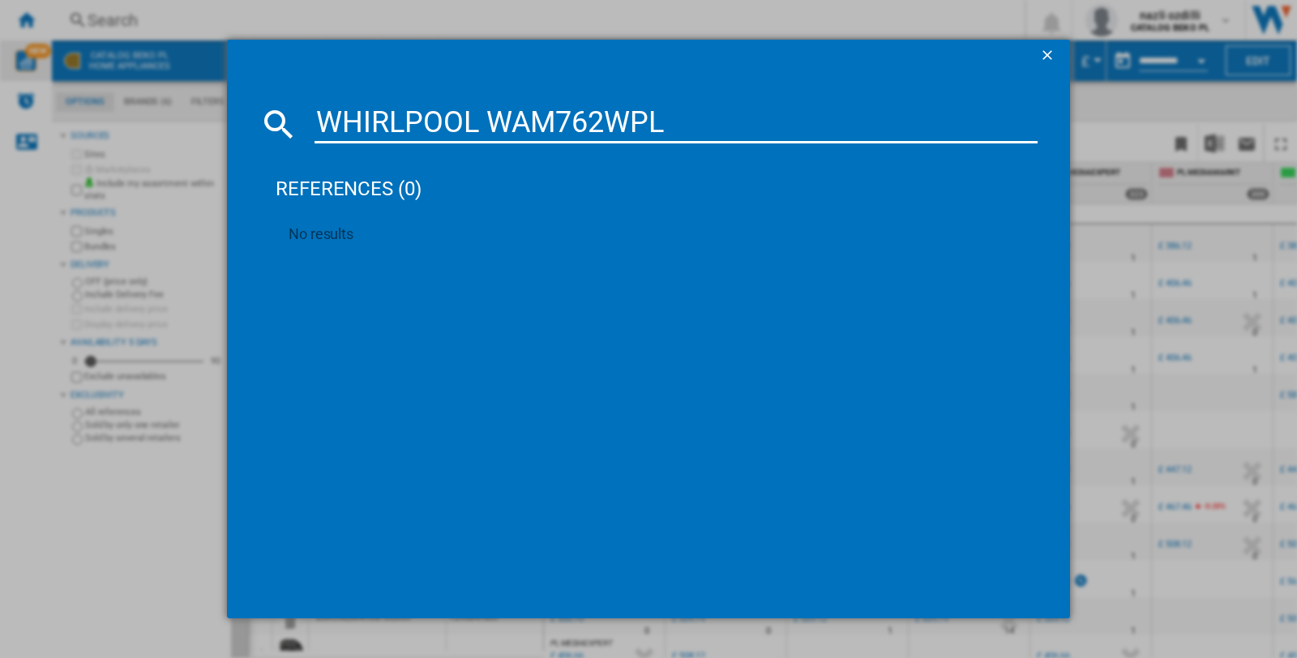
type input "WHIRLPOOL WAM762WP"
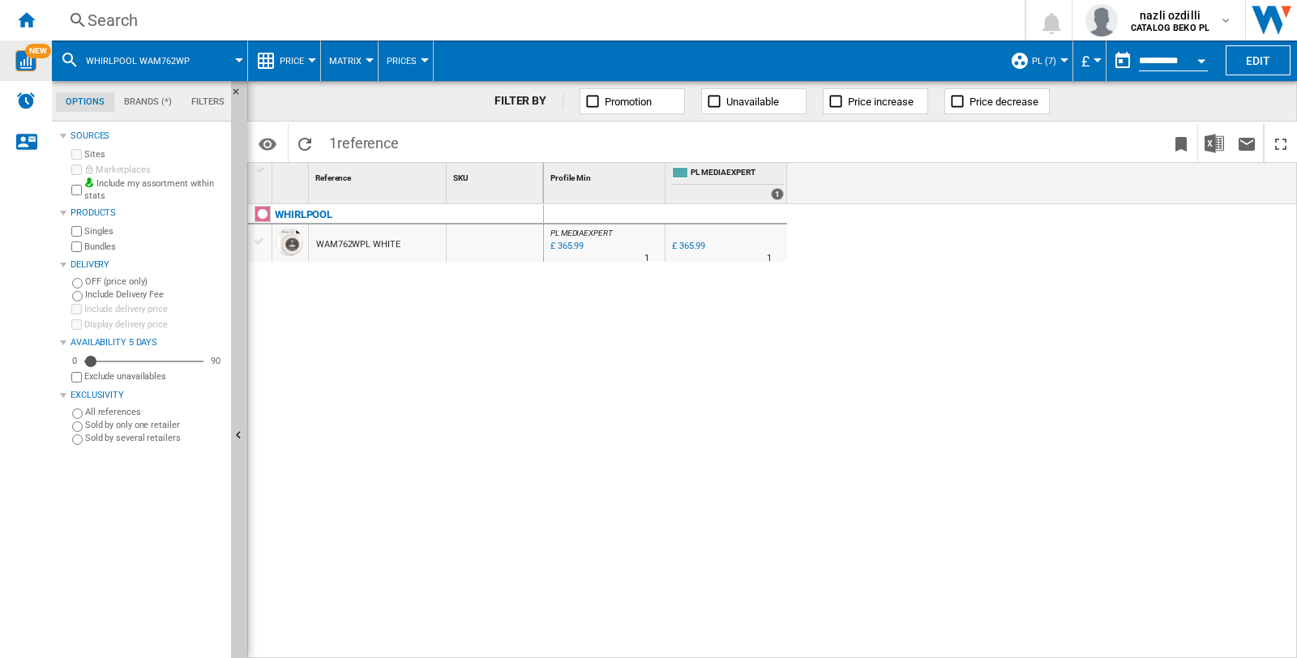
click at [709, 122] on div "Identifiers SKU - Stock Keeping Unit EAN - European Article Numbering Show SKU'…" at bounding box center [772, 142] width 1050 height 41
click at [1242, 60] on button "Edit" at bounding box center [1258, 60] width 65 height 30
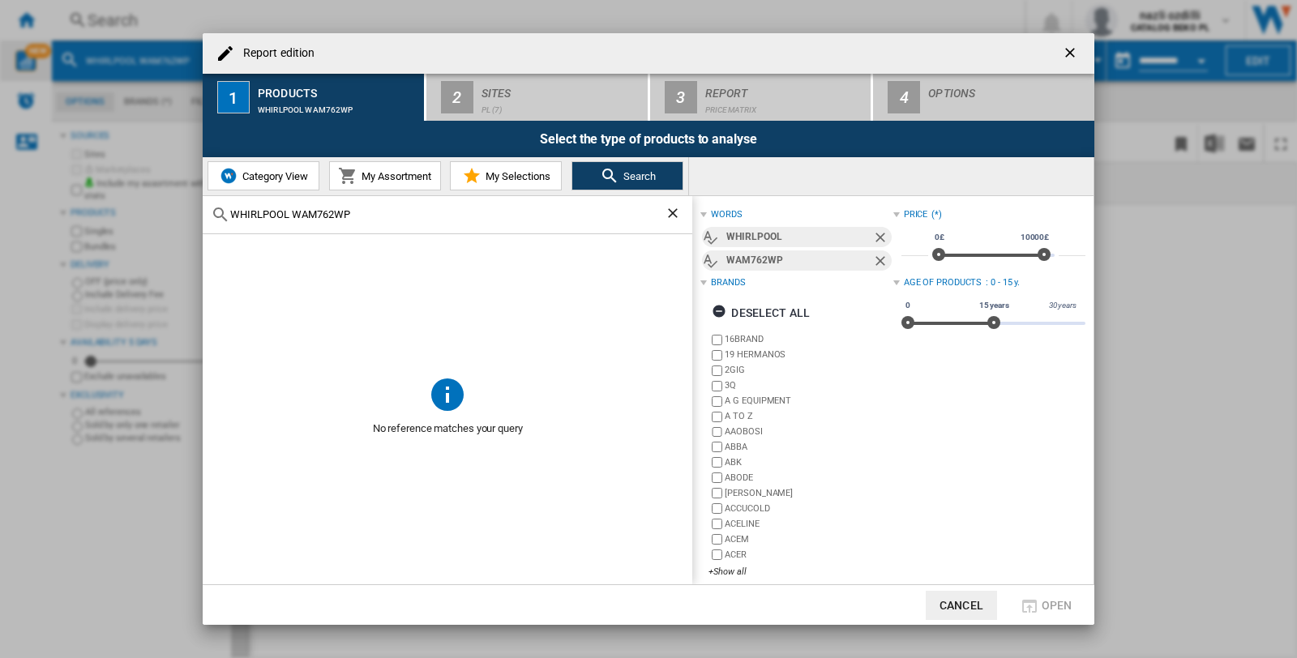
click at [1071, 52] on ng-md-icon "getI18NText('BUTTONS.CLOSE_DIALOG')" at bounding box center [1071, 54] width 19 height 19
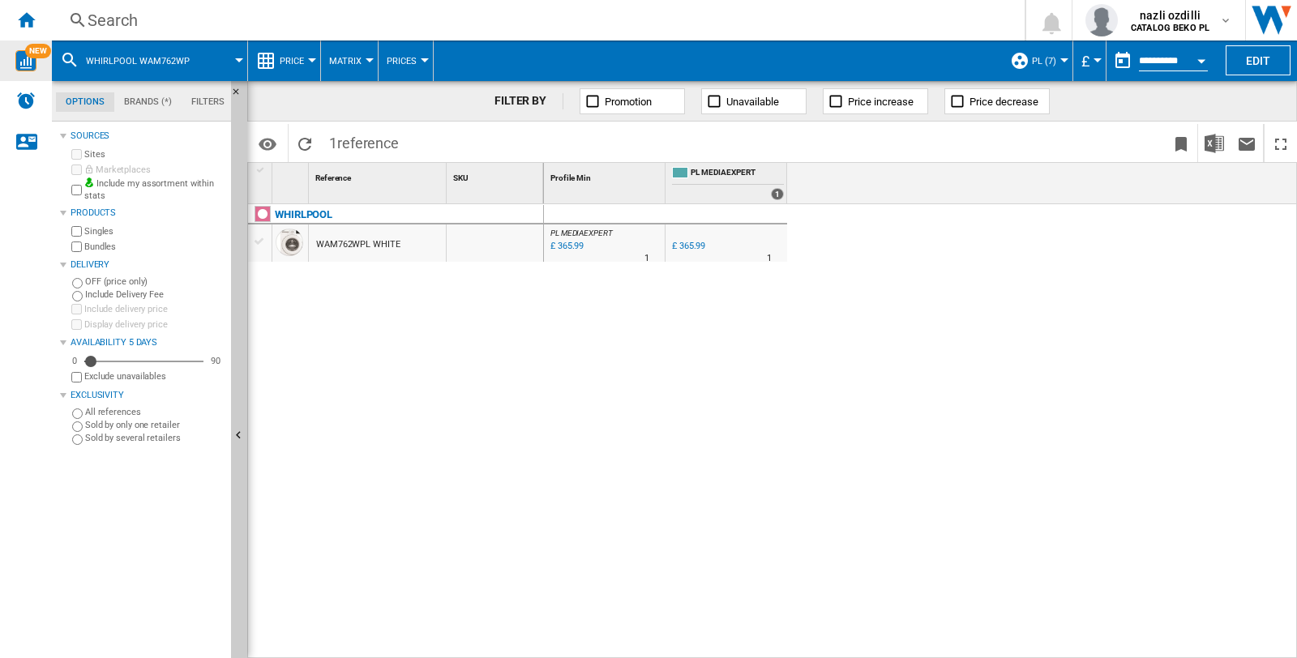
click at [1095, 52] on button "£" at bounding box center [1090, 61] width 16 height 41
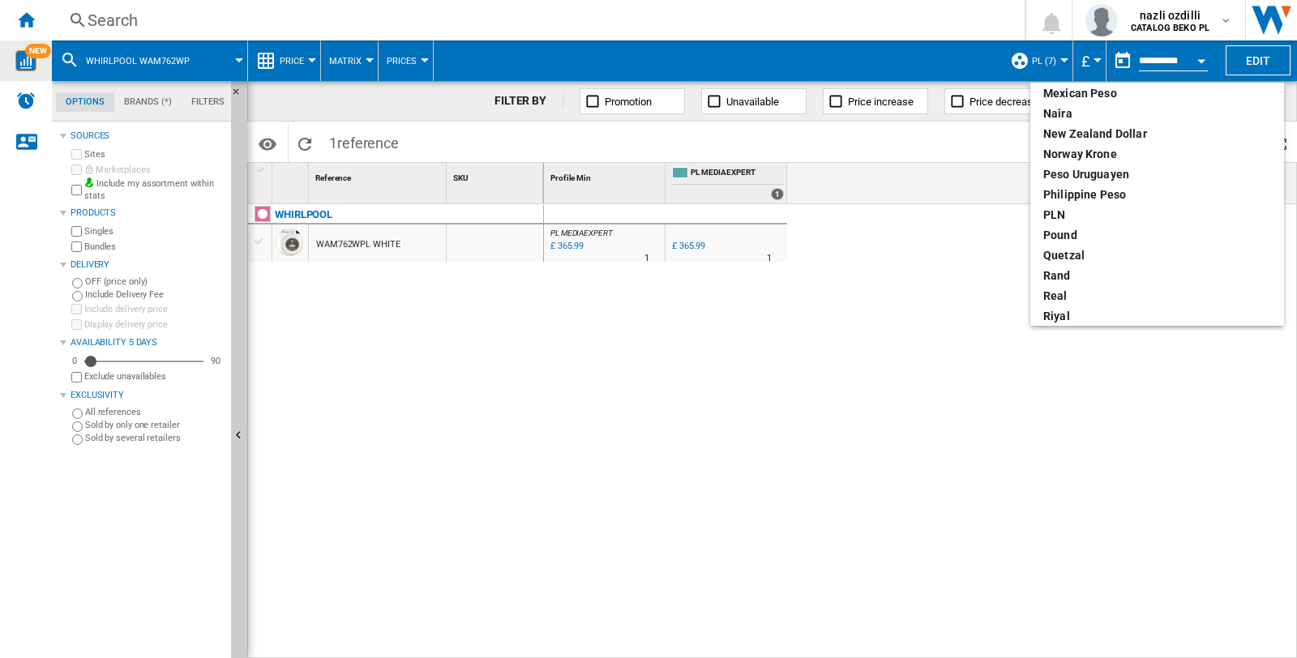
scroll to position [540, 0]
click at [1067, 205] on div "PLN" at bounding box center [1157, 208] width 228 height 16
